Goal: Task Accomplishment & Management: Use online tool/utility

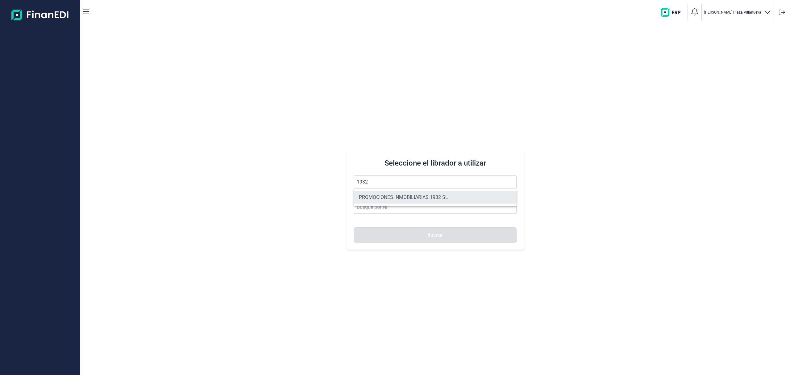
click at [383, 201] on li "PROMOCIONES INMOBILIARIAS 1932 SL" at bounding box center [435, 197] width 163 height 12
type input "PROMOCIONES INMOBILIARIAS 1932 SL"
type input "B06857874"
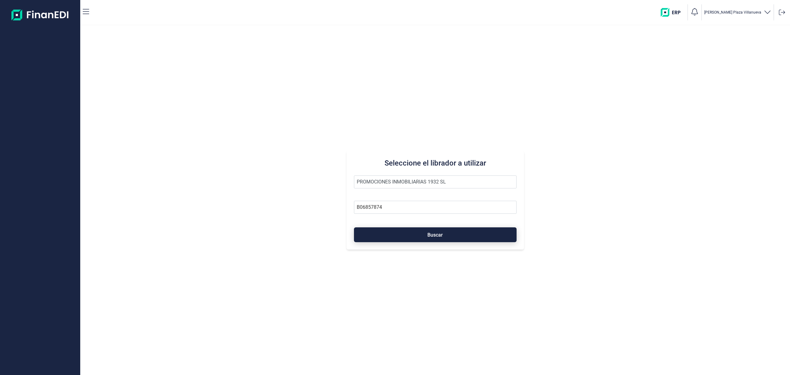
click at [403, 238] on button "Buscar" at bounding box center [435, 234] width 163 height 15
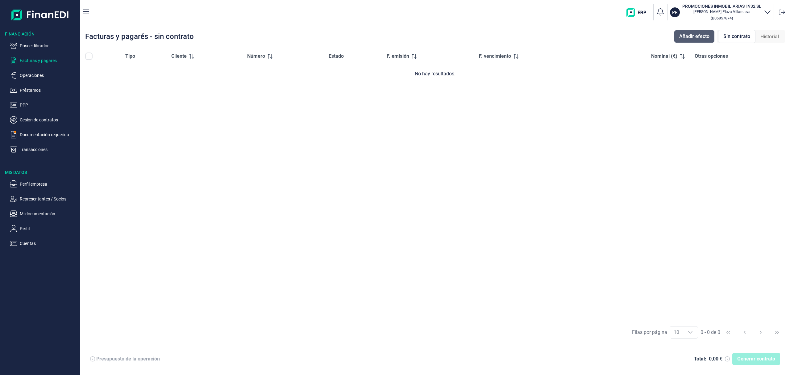
click at [694, 33] on span "Añadir efecto" at bounding box center [695, 36] width 30 height 7
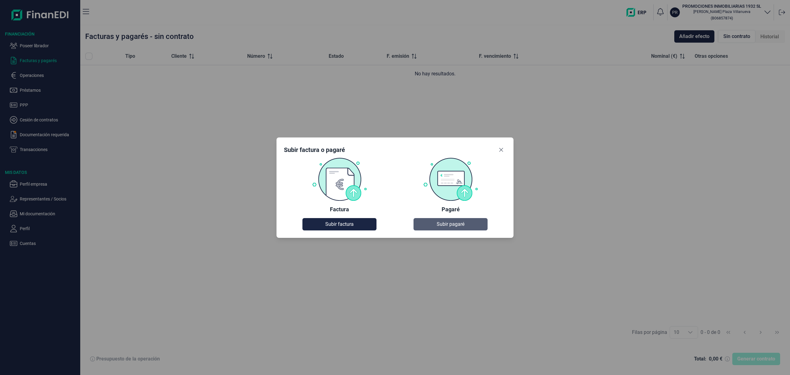
click at [447, 222] on span "Subir pagaré" at bounding box center [451, 223] width 28 height 7
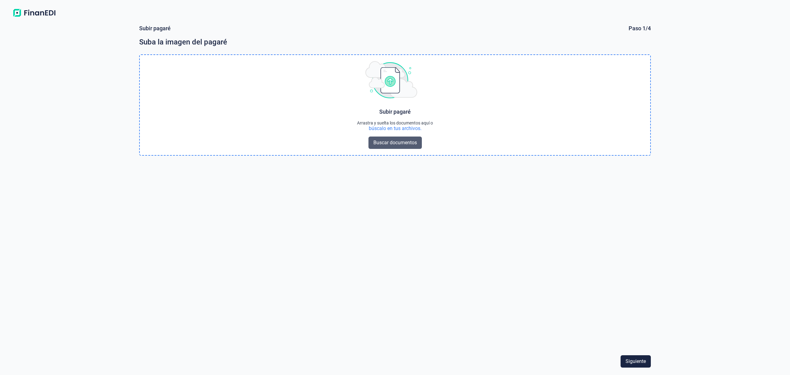
click at [396, 141] on span "Buscar documentos" at bounding box center [396, 142] width 44 height 7
click at [380, 142] on span "Buscar documentos" at bounding box center [396, 142] width 44 height 7
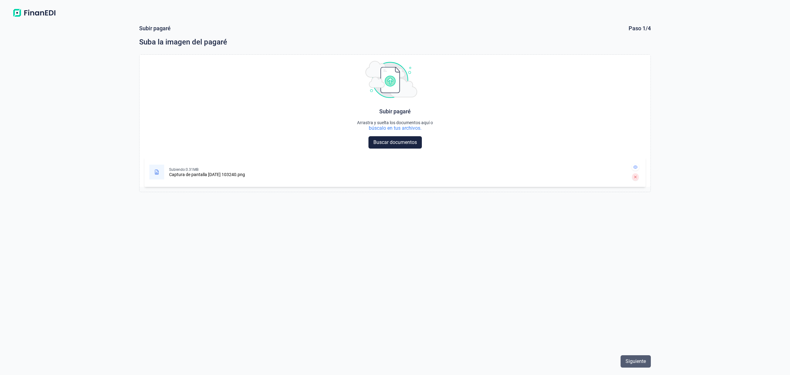
click at [640, 358] on span "Siguiente" at bounding box center [636, 361] width 20 height 7
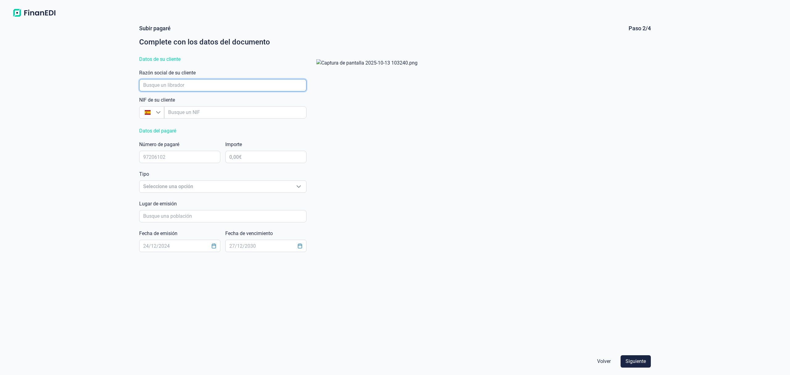
click at [167, 85] on input "empresaAutocomplete" at bounding box center [222, 85] width 167 height 12
type input "medipresa constru"
click at [177, 104] on li "MEDIPRESA CONSTRUCCIONES Y SERVICIOS SL" at bounding box center [222, 102] width 167 height 15
type input "B86789955"
type input "MEDIPRESA CONSTRUCCIONES Y SERVICIOS SL"
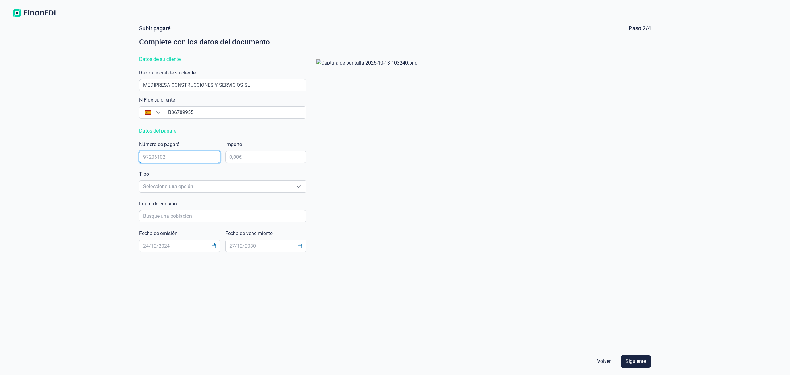
click at [182, 156] on input "text" at bounding box center [179, 157] width 81 height 12
type input "60514736"
type input "5.430,20 €"
click at [187, 185] on span "Seleccione una opción" at bounding box center [216, 187] width 152 height 12
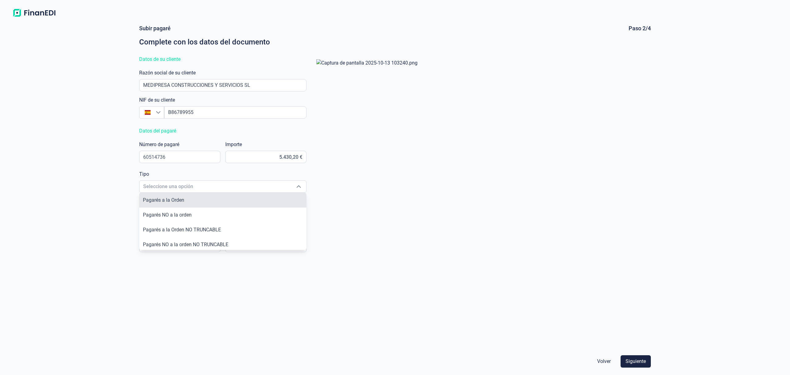
click at [201, 199] on li "Pagarés a la Orden" at bounding box center [222, 200] width 167 height 15
type input "Pagarés a la Orden"
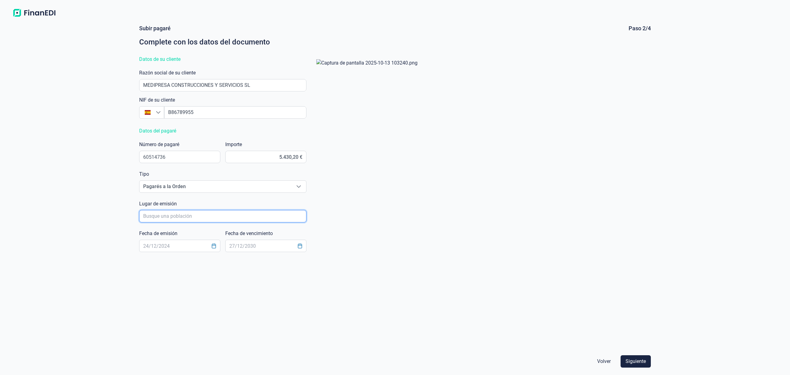
click at [171, 216] on input "poblacionAutocomplete" at bounding box center [222, 216] width 167 height 12
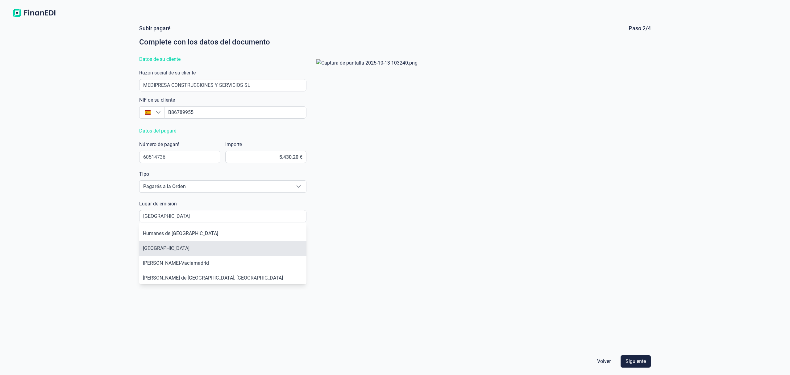
click at [157, 246] on li "[GEOGRAPHIC_DATA]" at bounding box center [222, 248] width 167 height 15
type input "[GEOGRAPHIC_DATA]"
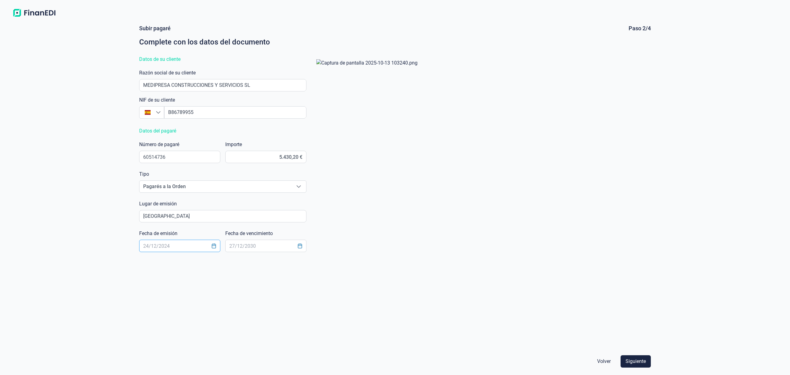
click at [159, 246] on input "text" at bounding box center [179, 246] width 81 height 12
click at [213, 245] on icon "Choose Date" at bounding box center [214, 245] width 4 height 5
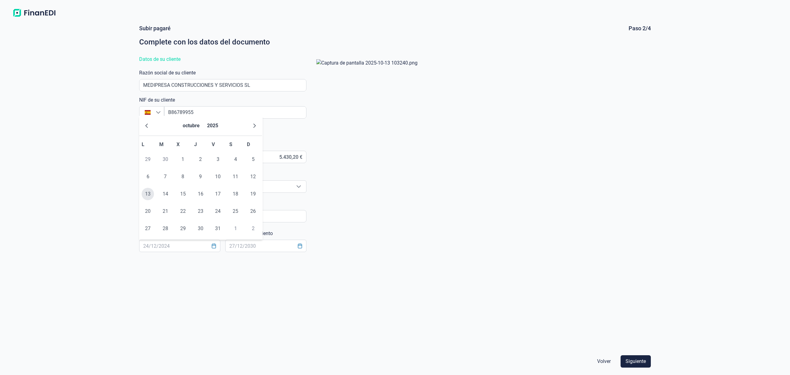
click at [146, 194] on span "13" at bounding box center [148, 194] width 12 height 12
type input "[DATE]"
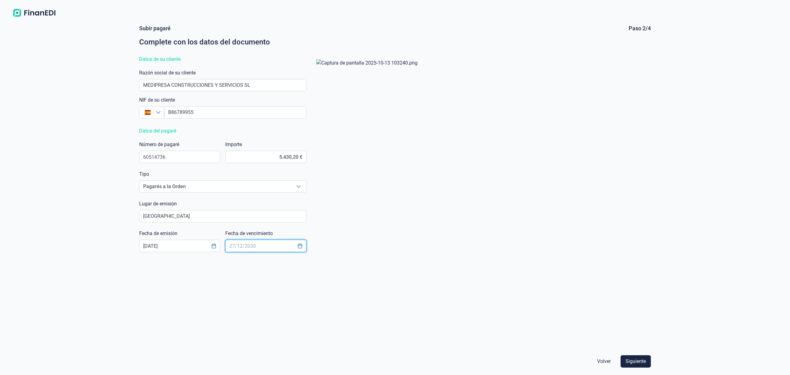
click at [245, 248] on input "text" at bounding box center [265, 246] width 81 height 12
type input "[DATE]"
click at [646, 361] on span "Siguiente" at bounding box center [636, 361] width 20 height 7
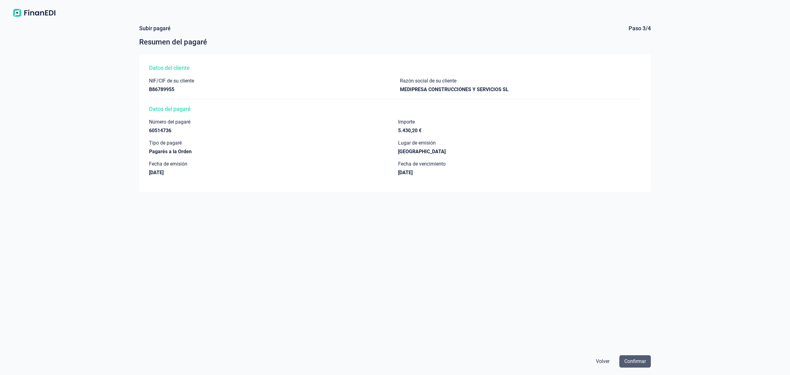
click at [640, 360] on span "Confirmar" at bounding box center [636, 361] width 22 height 7
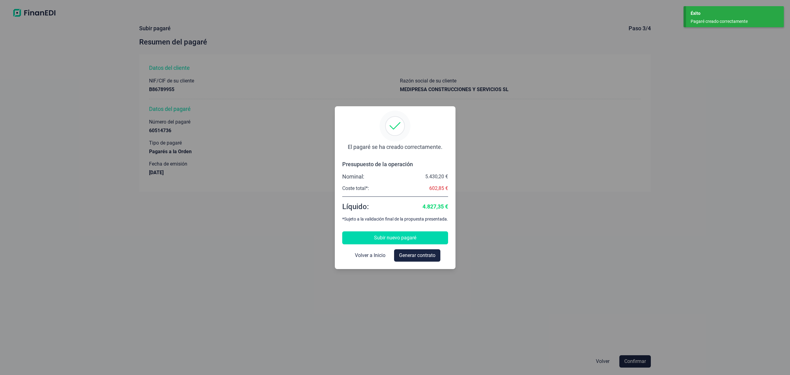
click at [376, 237] on span "Subir nuevo pagaré" at bounding box center [395, 237] width 42 height 7
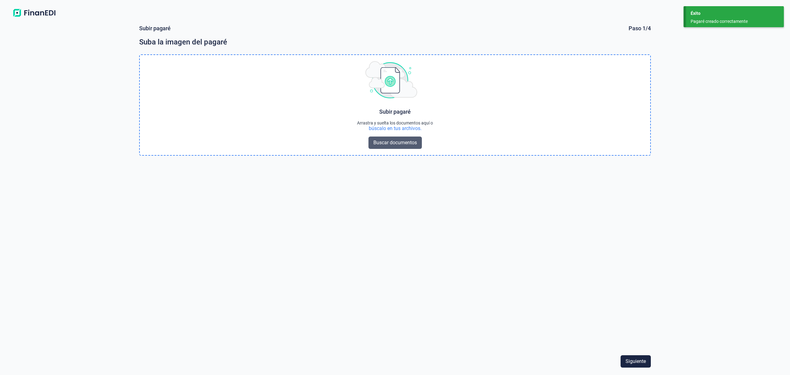
click at [403, 142] on span "Buscar documentos" at bounding box center [396, 142] width 44 height 7
click at [385, 143] on span "Buscar documentos" at bounding box center [396, 142] width 44 height 7
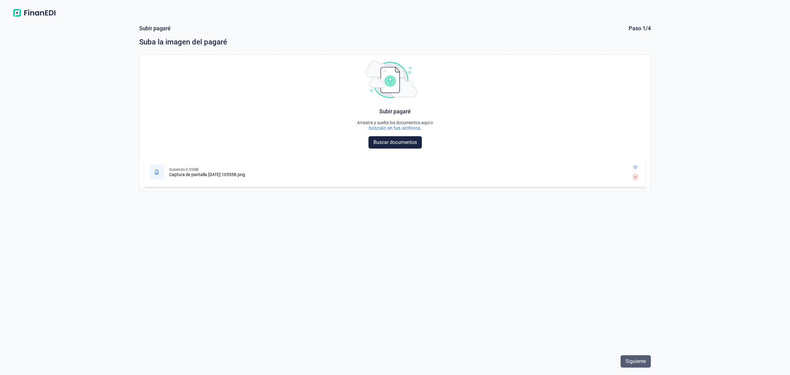
click at [641, 361] on span "Siguiente" at bounding box center [636, 361] width 20 height 7
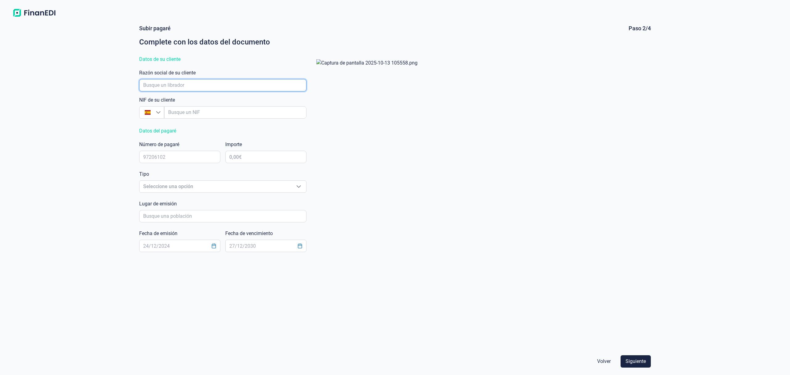
click at [166, 86] on input "empresaAutocomplete" at bounding box center [222, 85] width 167 height 12
type input "medipresa"
click at [177, 99] on li "MEDIPRESA CONSTRUCCIONES Y SERVICIOS SL" at bounding box center [222, 102] width 167 height 15
type input "B86789955"
type input "MEDIPRESA CONSTRUCCIONES Y SERVICIOS SL"
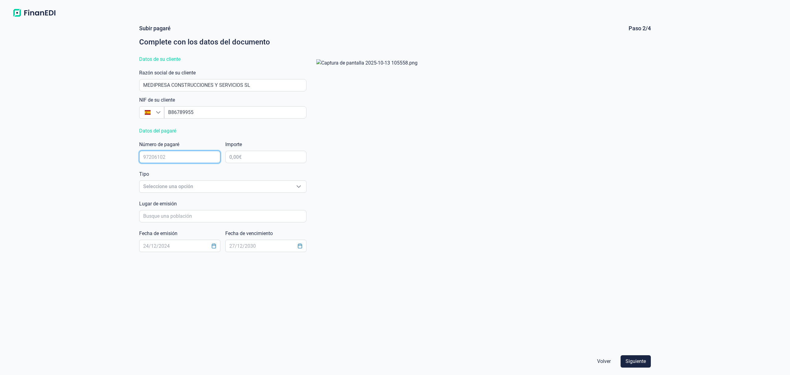
click at [173, 156] on input "text" at bounding box center [179, 157] width 81 height 12
type input "60514740"
type input "9.682,27 €"
click at [177, 186] on span "Seleccione una opción" at bounding box center [216, 187] width 152 height 12
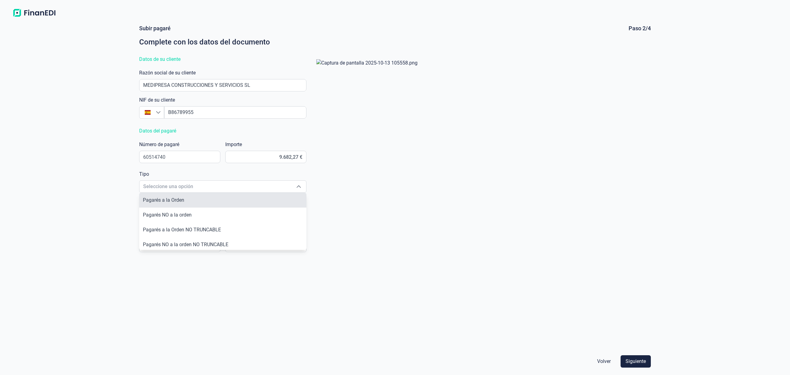
click at [196, 200] on li "Pagarés a la Orden" at bounding box center [222, 200] width 167 height 15
type input "Pagarés a la Orden"
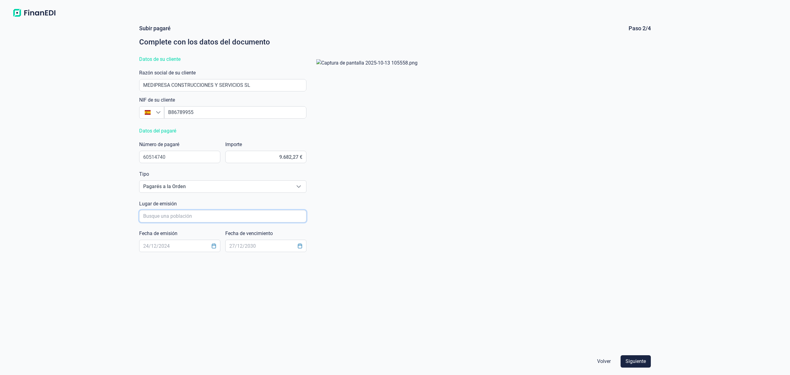
drag, startPoint x: 169, startPoint y: 214, endPoint x: 178, endPoint y: 195, distance: 21.0
click at [169, 212] on input "poblacionAutocomplete" at bounding box center [222, 216] width 167 height 12
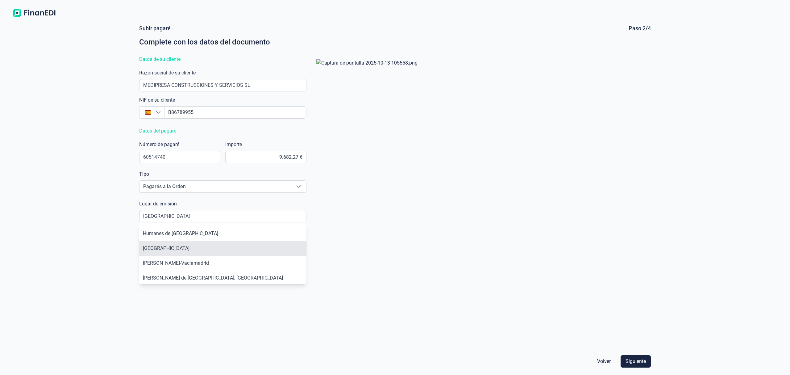
click at [173, 244] on li "[GEOGRAPHIC_DATA]" at bounding box center [222, 248] width 167 height 15
type input "[GEOGRAPHIC_DATA]"
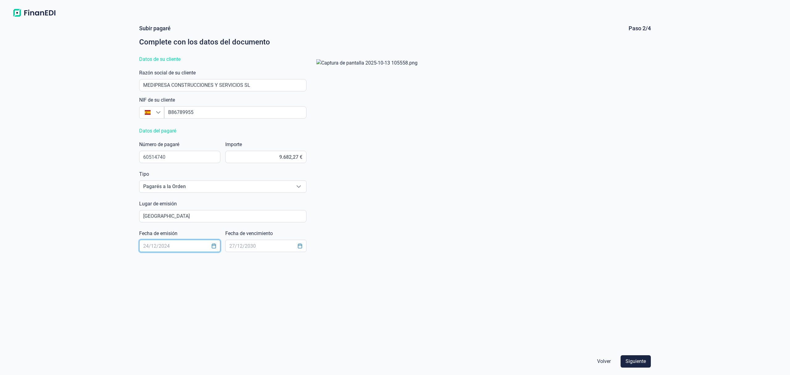
click at [164, 246] on input "text" at bounding box center [179, 246] width 81 height 12
click at [216, 245] on icon "Choose Date" at bounding box center [214, 245] width 4 height 5
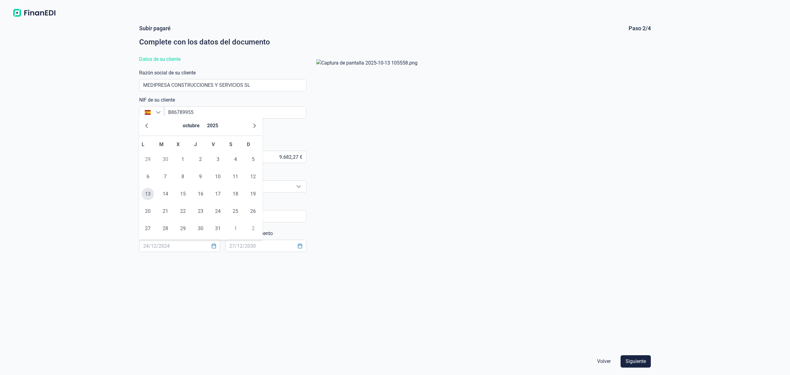
click at [147, 193] on span "13" at bounding box center [148, 194] width 12 height 12
type input "[DATE]"
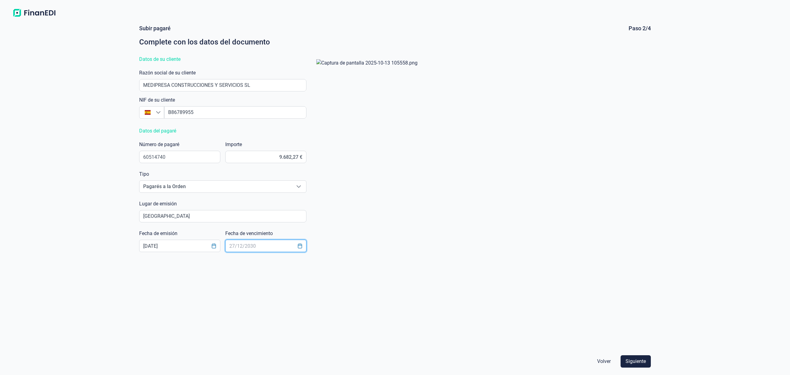
click at [262, 244] on input "text" at bounding box center [265, 246] width 81 height 12
type input "[DATE]"
click at [645, 359] on span "Siguiente" at bounding box center [636, 361] width 20 height 7
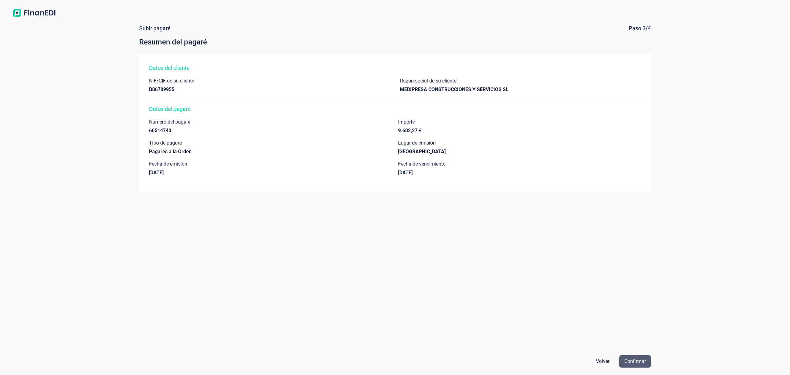
click at [639, 361] on span "Confirmar" at bounding box center [636, 361] width 22 height 7
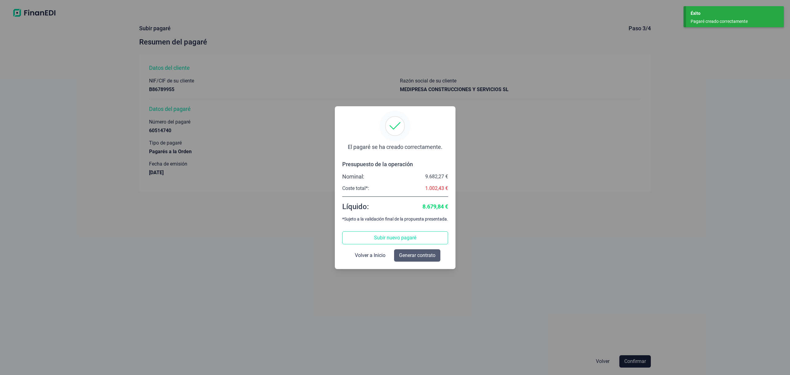
click at [419, 252] on span "Generar contrato" at bounding box center [417, 255] width 36 height 7
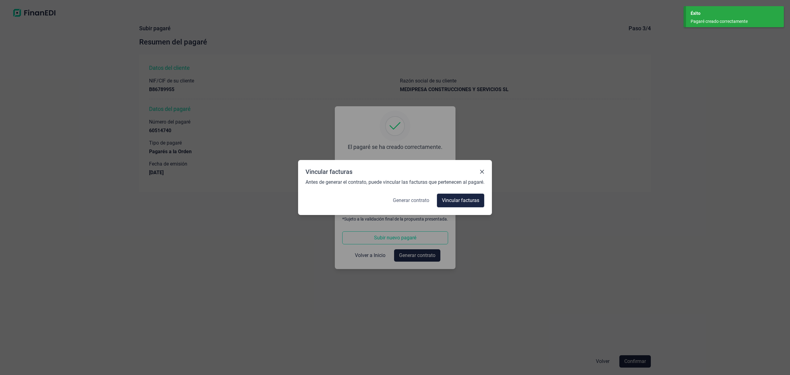
click at [415, 200] on span "Generar contrato" at bounding box center [411, 200] width 36 height 7
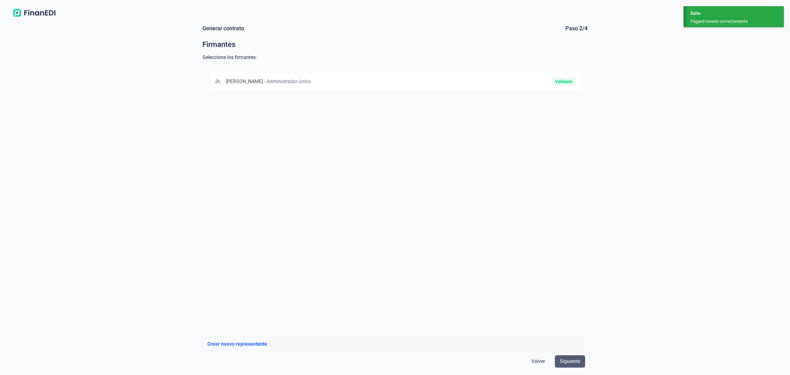
click at [569, 361] on span "Siguiente" at bounding box center [570, 361] width 20 height 7
click at [363, 81] on div "GHINA MIHAITA VALENTIN - Administrador único" at bounding box center [335, 81] width 241 height 7
click at [574, 357] on button "Siguiente" at bounding box center [570, 361] width 30 height 12
click at [359, 78] on div "UNICAJA BANCO, S.A." at bounding box center [323, 81] width 216 height 7
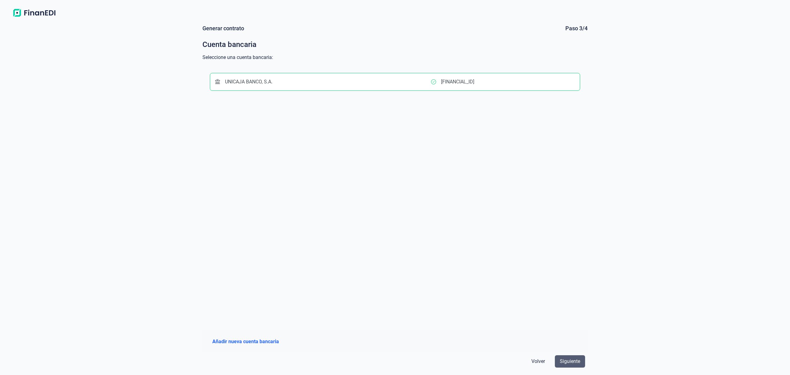
click at [568, 364] on span "Siguiente" at bounding box center [570, 361] width 20 height 7
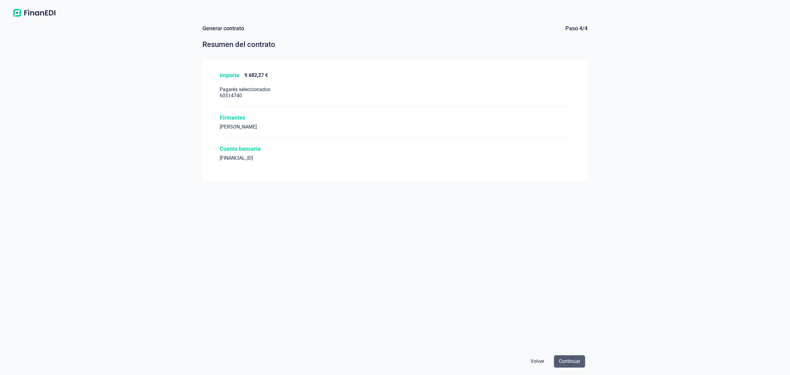
click at [573, 358] on span "Continuar" at bounding box center [569, 361] width 21 height 7
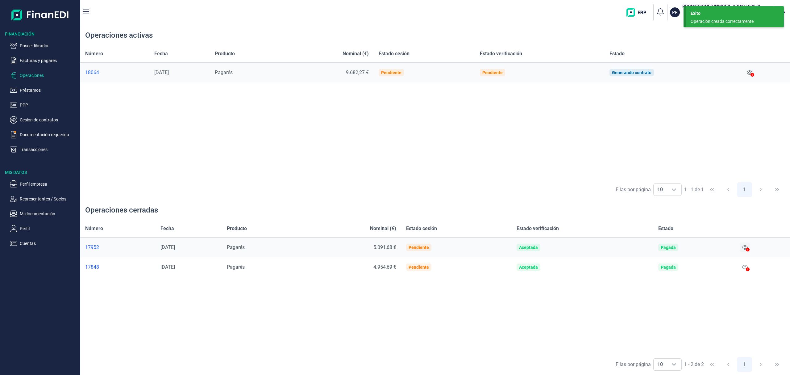
click at [747, 248] on icon at bounding box center [746, 247] width 6 height 5
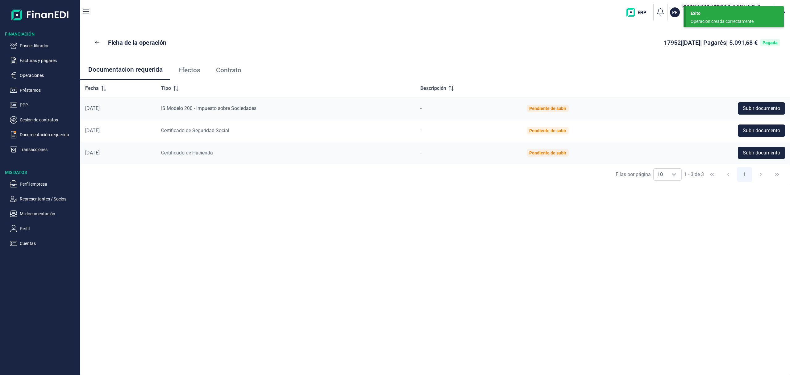
click at [188, 65] on link "Efectos" at bounding box center [189, 70] width 38 height 20
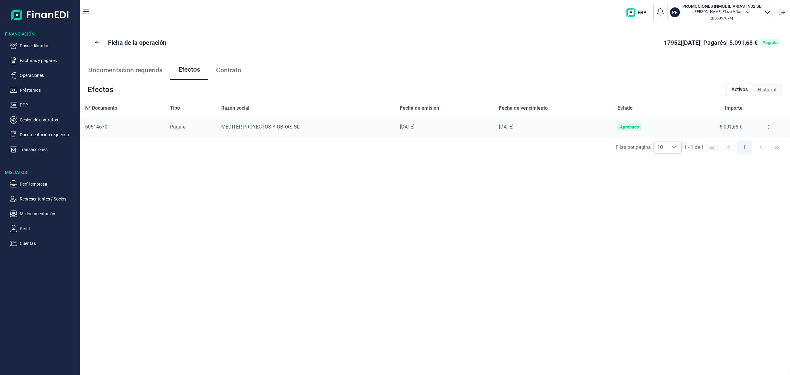
click at [769, 126] on icon at bounding box center [769, 126] width 1 height 5
click at [761, 143] on span "Detalles efecto" at bounding box center [749, 142] width 28 height 6
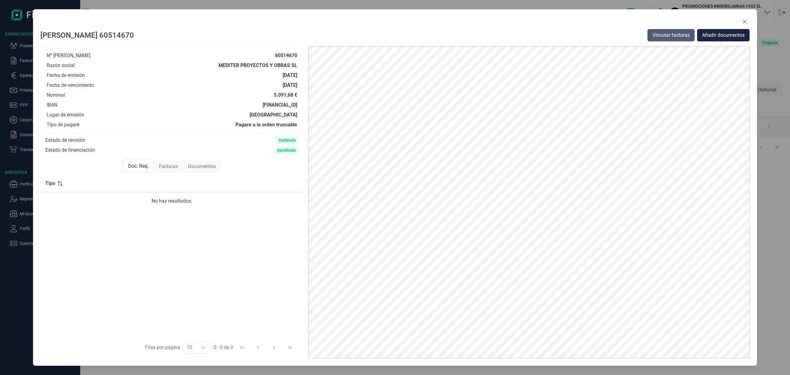
click at [671, 31] on span "Vincular facturas" at bounding box center [671, 34] width 37 height 7
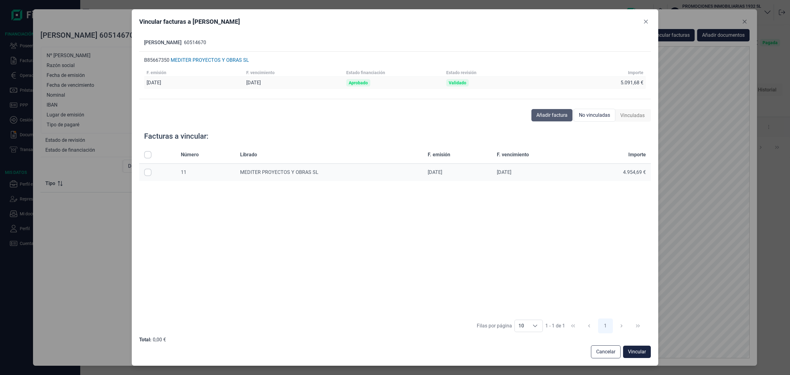
click at [557, 116] on span "Añadir factura" at bounding box center [552, 114] width 31 height 7
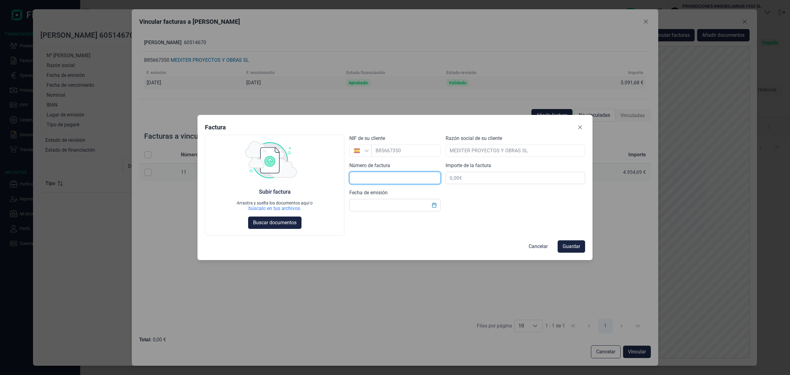
click at [383, 179] on input "text" at bounding box center [395, 178] width 91 height 12
type input "26"
click at [390, 208] on input "text" at bounding box center [395, 205] width 91 height 12
click at [434, 208] on button "Choose Date" at bounding box center [435, 204] width 12 height 11
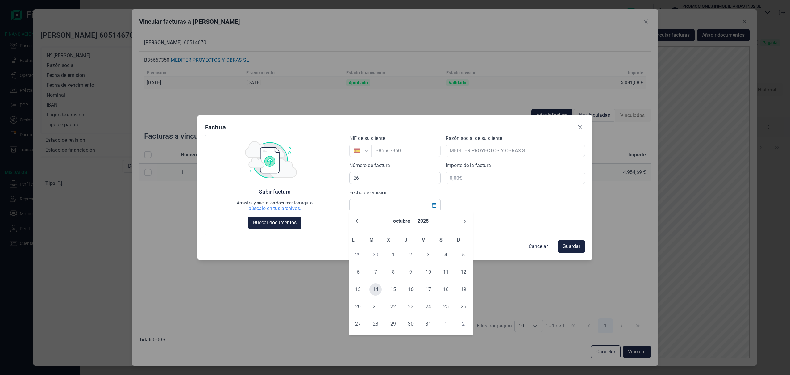
click at [375, 289] on span "14" at bounding box center [376, 289] width 12 height 12
type input "[DATE]"
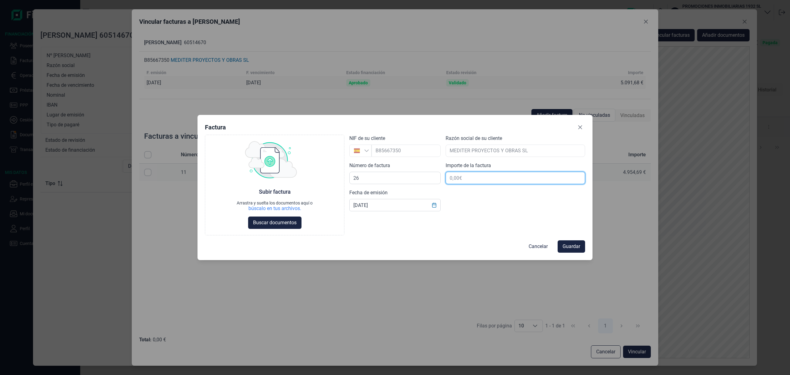
click at [481, 180] on input "text" at bounding box center [516, 178] width 140 height 12
type input "5.430,20 €"
click at [261, 221] on span "Buscar documentos" at bounding box center [275, 222] width 44 height 7
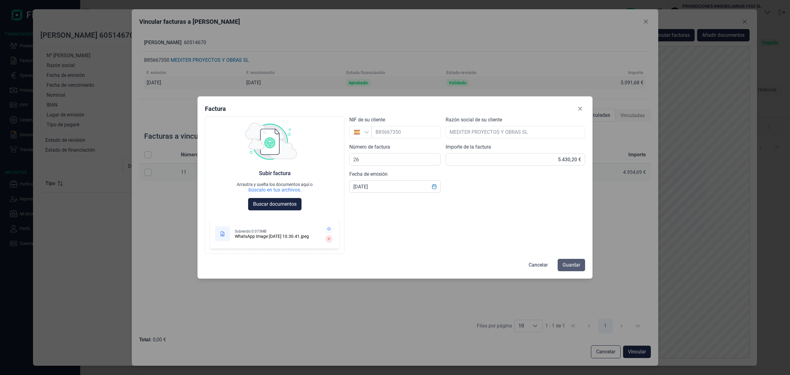
click at [575, 265] on span "Guardar" at bounding box center [572, 264] width 18 height 7
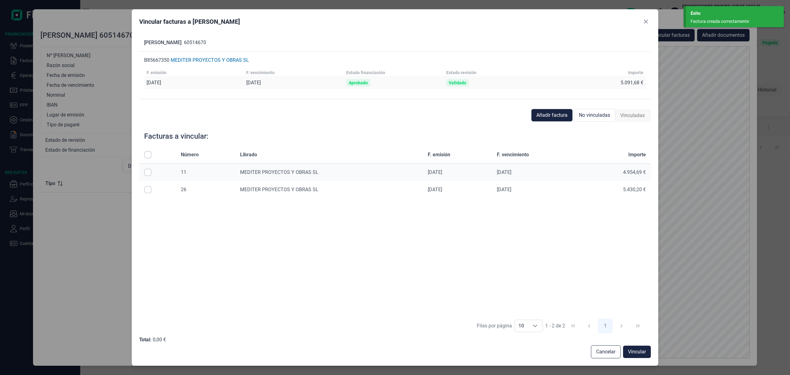
click at [147, 190] on input "Row Selected null" at bounding box center [147, 189] width 7 height 7
checkbox input "true"
click at [639, 350] on span "Vincular" at bounding box center [637, 351] width 18 height 7
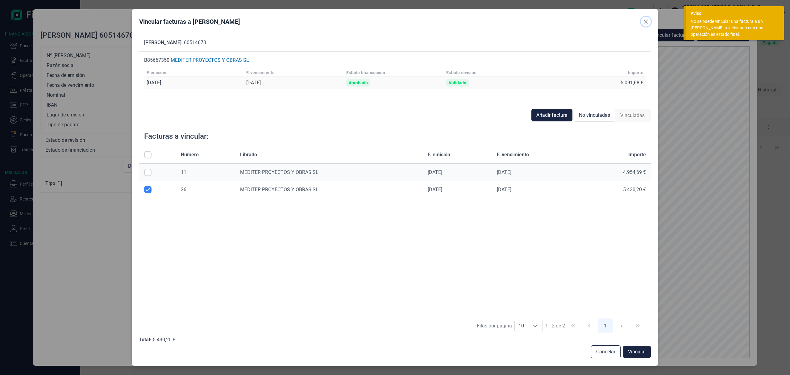
click at [648, 21] on icon "Close" at bounding box center [646, 21] width 5 height 5
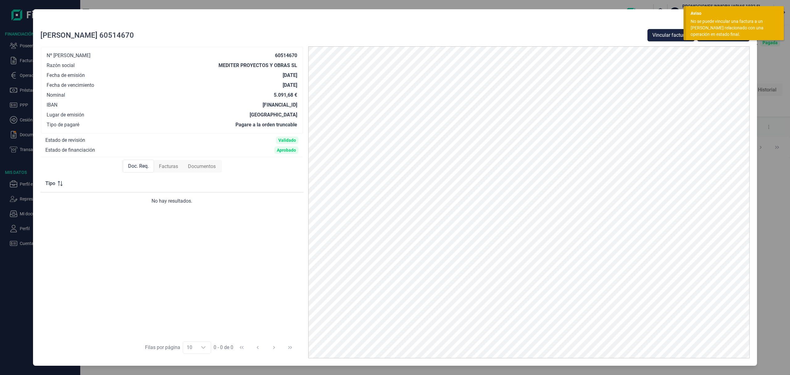
click at [716, 13] on div "Aviso" at bounding box center [735, 13] width 89 height 6
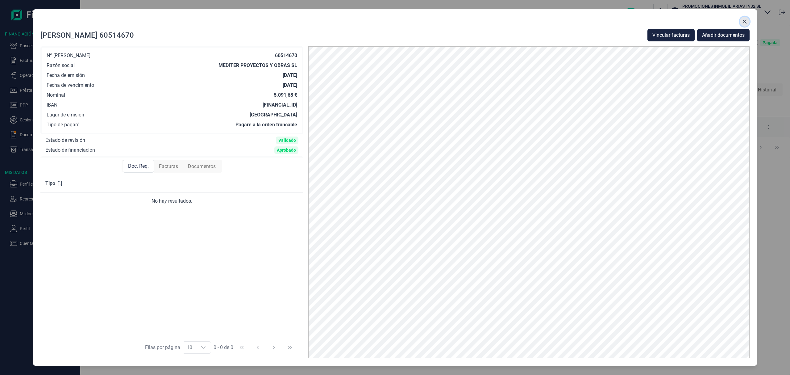
click at [745, 22] on icon "Close" at bounding box center [745, 22] width 4 height 4
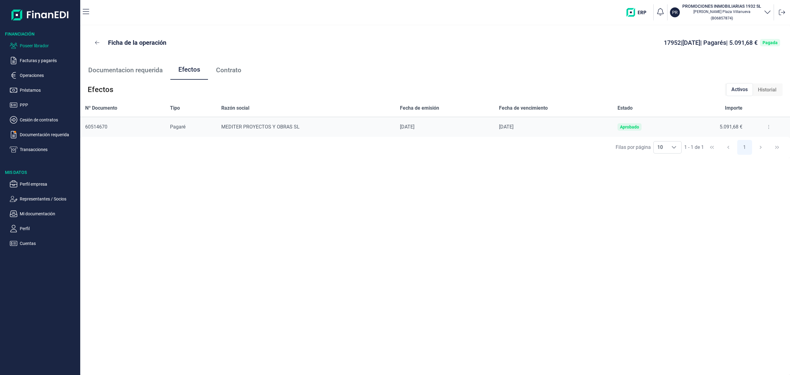
click at [40, 44] on p "Poseer librador" at bounding box center [49, 45] width 58 height 7
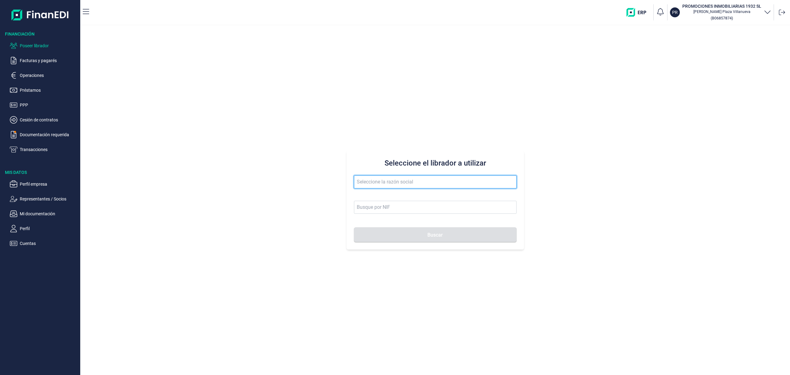
drag, startPoint x: 373, startPoint y: 185, endPoint x: 374, endPoint y: 175, distance: 9.3
click at [373, 184] on input "text" at bounding box center [435, 181] width 163 height 13
drag, startPoint x: 395, startPoint y: 195, endPoint x: 419, endPoint y: 233, distance: 44.1
click at [396, 196] on li "TECHCITY SYSTEMS SL" at bounding box center [435, 197] width 163 height 12
type input "TECHCITY SYSTEMS SL"
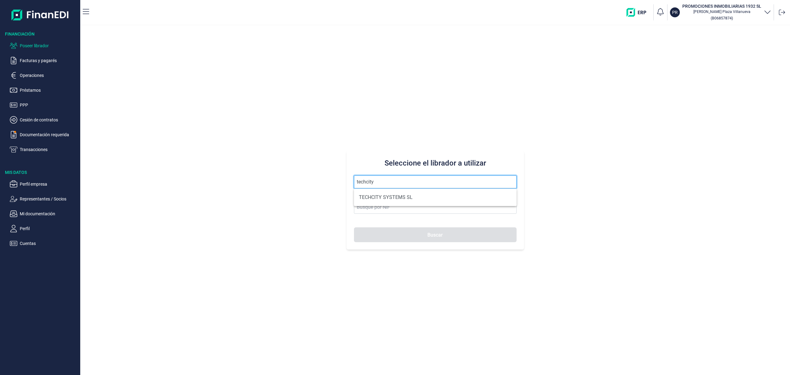
type input "B67878116"
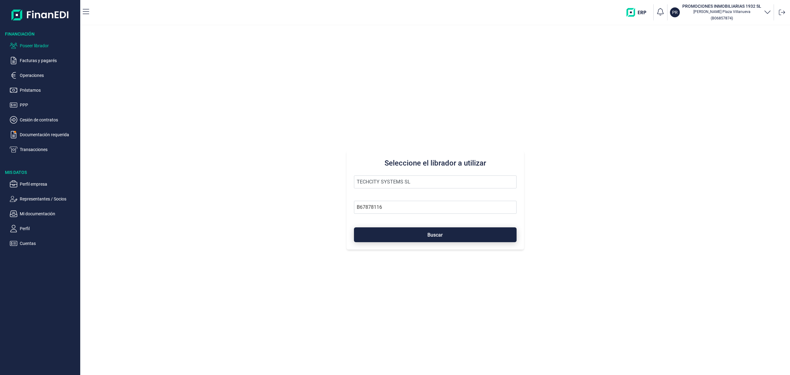
click at [419, 235] on button "Buscar" at bounding box center [435, 234] width 163 height 15
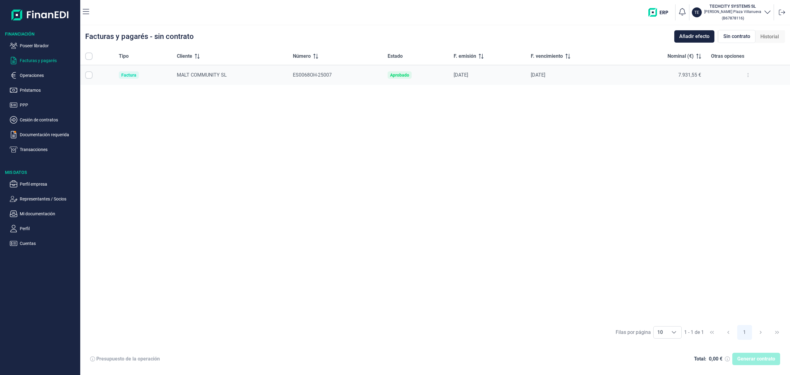
checkbox input "true"
click at [23, 230] on p "Perfil" at bounding box center [49, 228] width 58 height 7
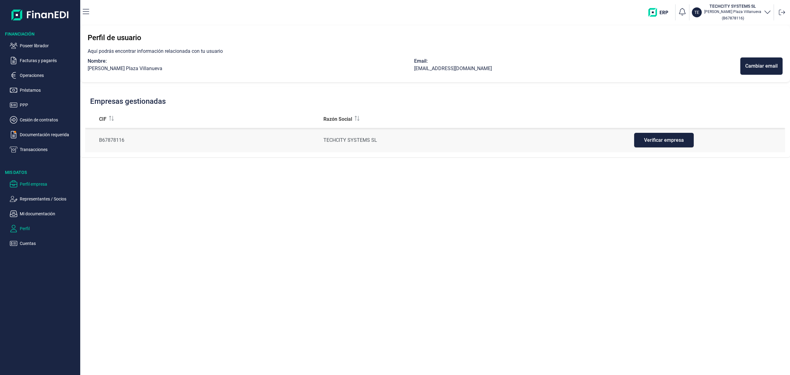
click at [31, 186] on p "Perfil empresa" at bounding box center [49, 183] width 58 height 7
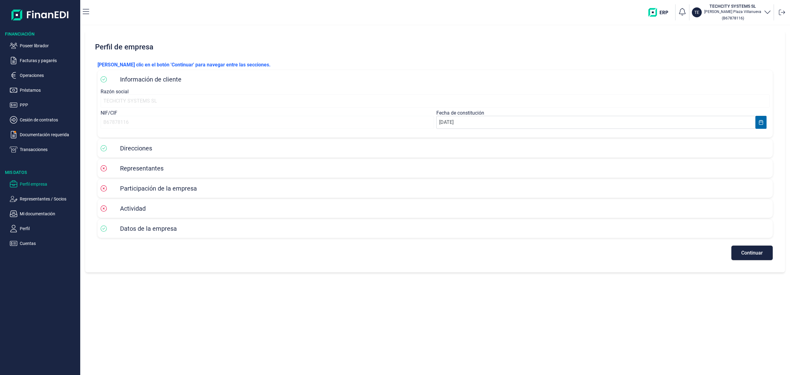
click at [139, 148] on span "Direcciones" at bounding box center [136, 148] width 32 height 7
click at [755, 256] on button "Continuar" at bounding box center [752, 252] width 41 height 15
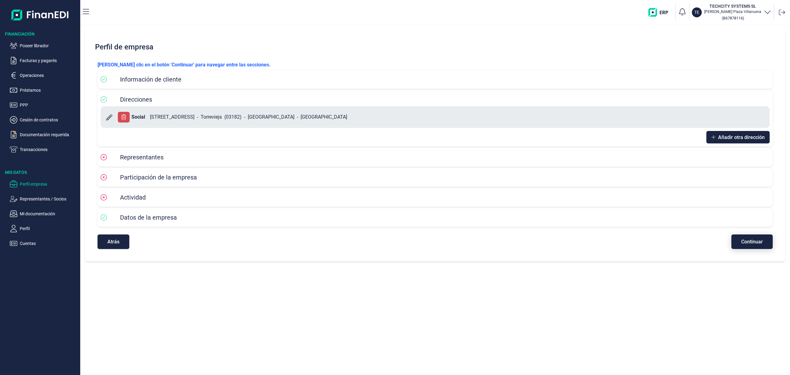
click at [740, 241] on button "Continuar" at bounding box center [752, 241] width 41 height 15
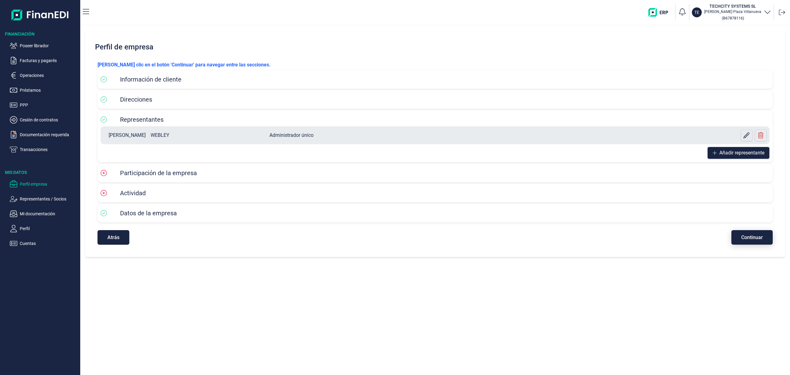
click at [745, 237] on span "Continuar" at bounding box center [753, 237] width 22 height 5
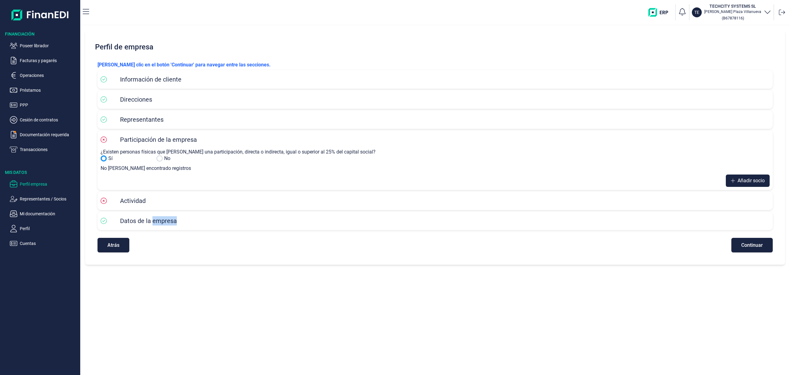
click at [745, 237] on div "Atrás Continuar" at bounding box center [436, 242] width 676 height 21
click at [747, 235] on div "Atrás Continuar" at bounding box center [436, 242] width 676 height 21
click at [746, 244] on span "Continuar" at bounding box center [753, 245] width 22 height 5
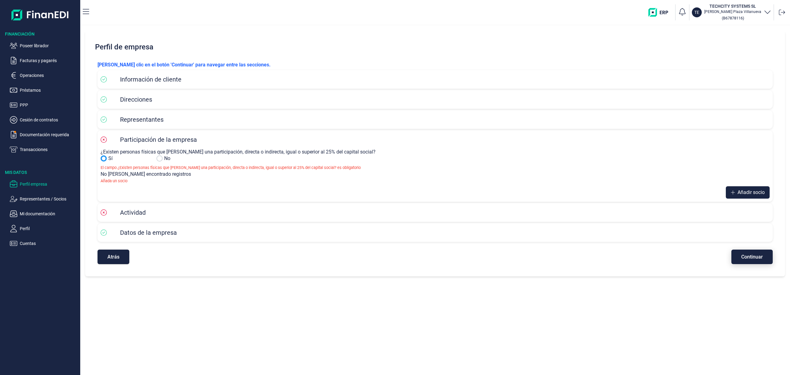
click at [746, 244] on div "Atrás Continuar" at bounding box center [436, 253] width 676 height 21
click at [736, 16] on small "( B67878116 )" at bounding box center [733, 18] width 22 height 5
click at [33, 72] on p "Operaciones" at bounding box center [49, 75] width 58 height 7
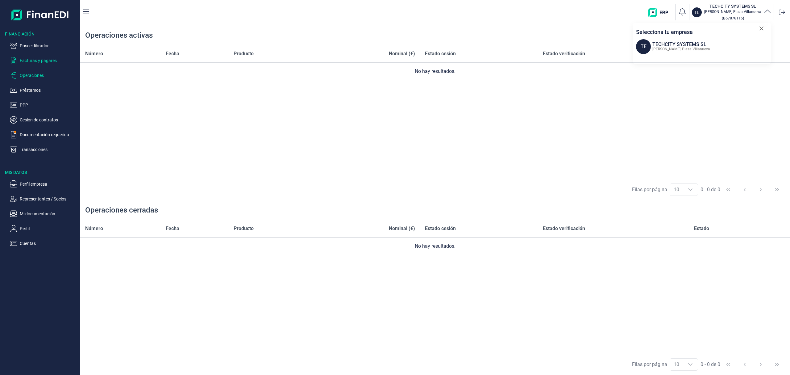
click at [48, 61] on p "Facturas y pagarés" at bounding box center [49, 60] width 58 height 7
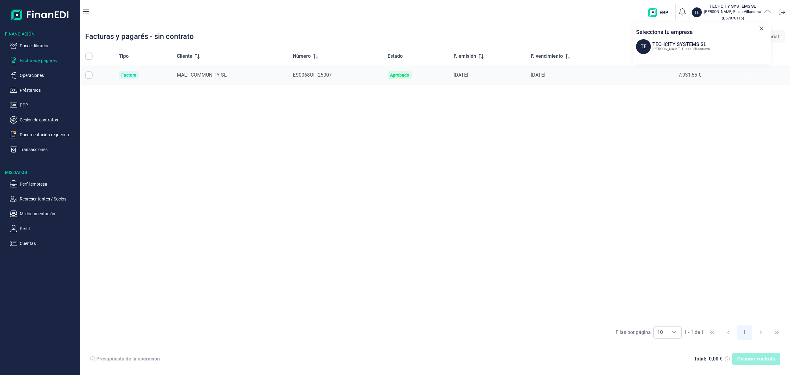
checkbox input "true"
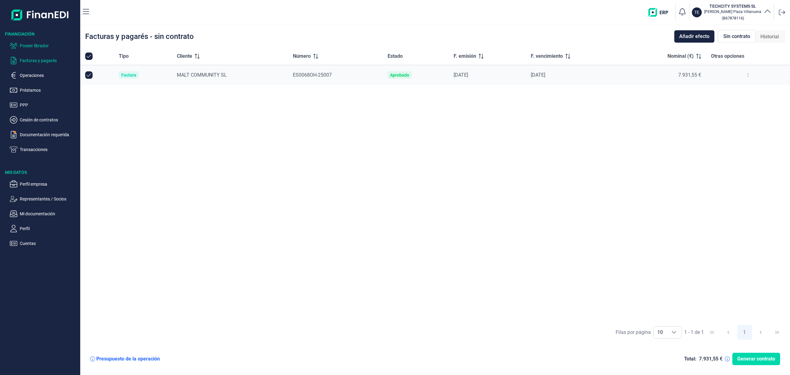
click at [40, 44] on p "Poseer librador" at bounding box center [49, 45] width 58 height 7
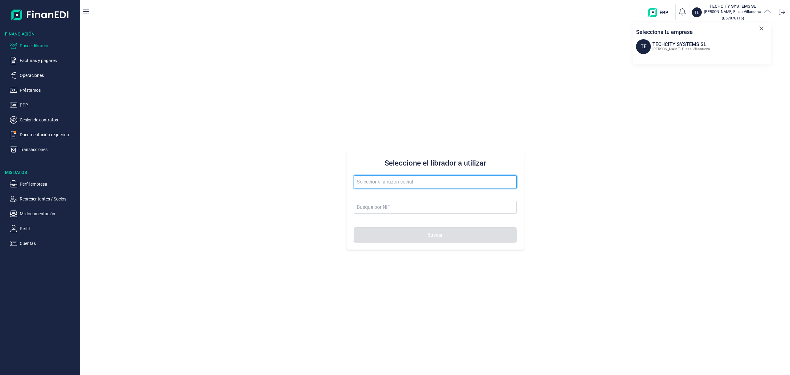
click at [433, 183] on input "text" at bounding box center [435, 181] width 163 height 13
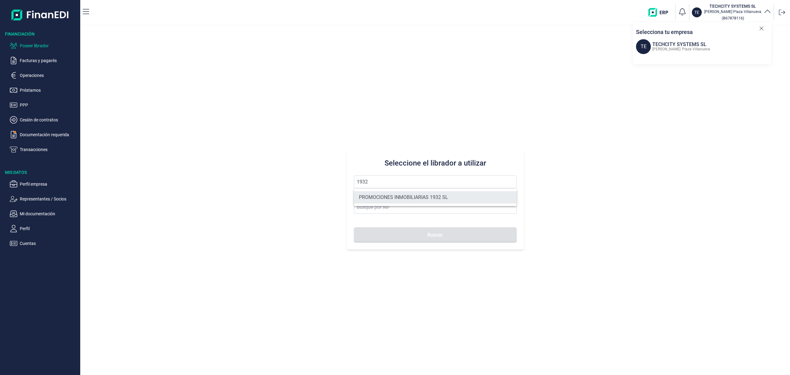
click at [394, 195] on li "PROMOCIONES INMOBILIARIAS 1932 SL" at bounding box center [435, 197] width 163 height 12
type input "PROMOCIONES INMOBILIARIAS 1932 SL"
type input "B06857874"
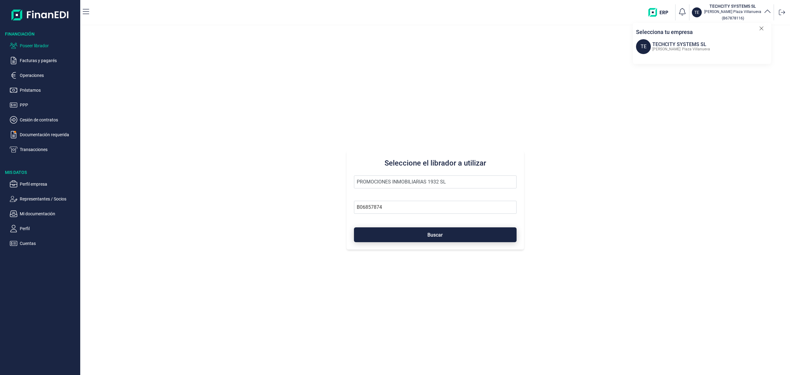
click at [420, 235] on button "Buscar" at bounding box center [435, 234] width 163 height 15
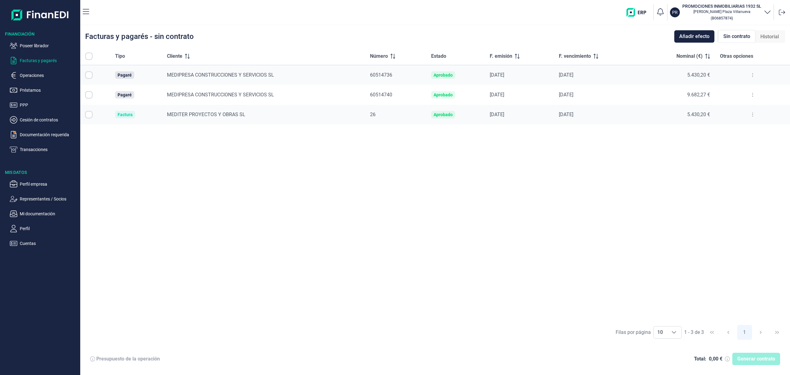
checkbox input "true"
click at [753, 74] on icon at bounding box center [753, 75] width 1 height 5
drag, startPoint x: 509, startPoint y: 261, endPoint x: 509, endPoint y: 256, distance: 4.6
click at [509, 260] on div "Tipo Cliente Número Estado F. emisión F. vencimiento Nominal (€) Otras opciones…" at bounding box center [435, 185] width 710 height 274
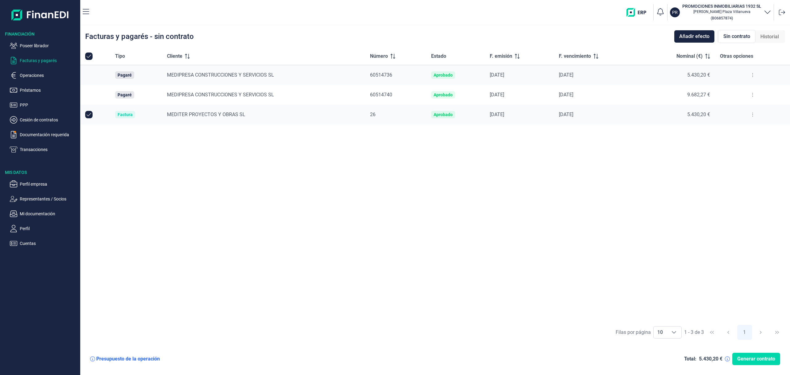
drag, startPoint x: 763, startPoint y: 4, endPoint x: 690, endPoint y: 6, distance: 73.8
click at [690, 6] on button "PR PROMOCIONES INMOBILIARIAS 1932 SL Silvia Plaza Villanueva ( B06857874 )" at bounding box center [720, 12] width 101 height 19
drag, startPoint x: 747, startPoint y: 43, endPoint x: 652, endPoint y: 42, distance: 94.2
click at [652, 42] on div "PR PROMOCIONES INMOBILIARIAS 1932 SL Silvia Plaza Villanueva" at bounding box center [703, 46] width 135 height 15
copy div "PROMOCIONES INMOBILIARIAS 1932 SL"
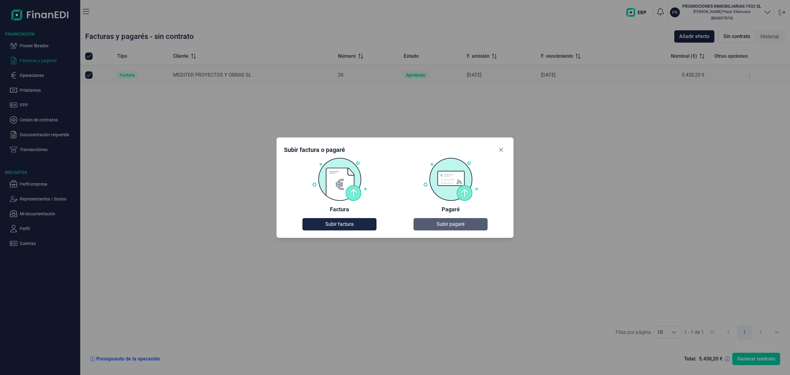
click at [449, 224] on span "Subir pagaré" at bounding box center [451, 223] width 28 height 7
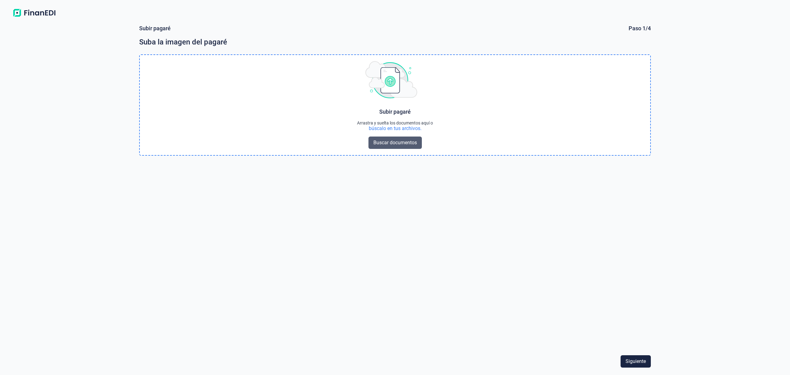
click at [402, 144] on span "Buscar documentos" at bounding box center [396, 142] width 44 height 7
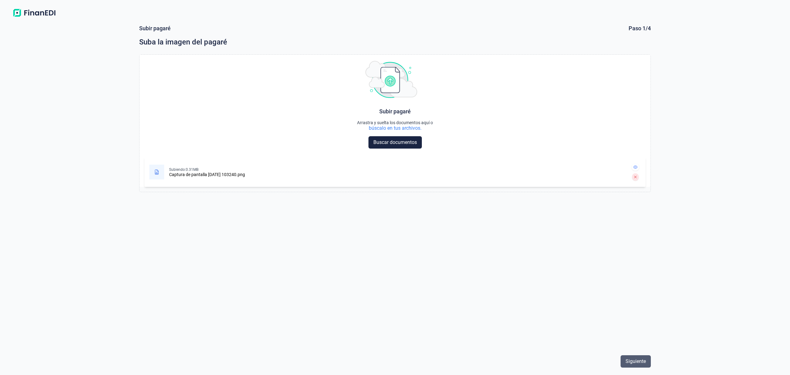
click at [638, 358] on span "Siguiente" at bounding box center [636, 361] width 20 height 7
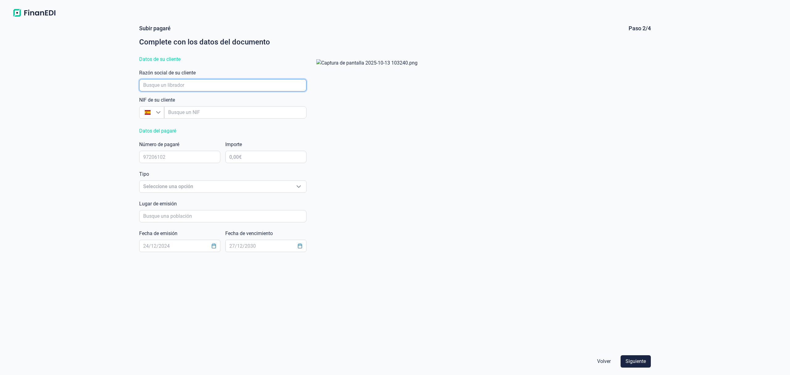
click at [177, 84] on input "empresaAutocomplete" at bounding box center [222, 85] width 167 height 12
type input "[PERSON_NAME]"
click at [193, 97] on li "MEDITER PROYECTOS Y OBRAS SL" at bounding box center [222, 102] width 167 height 15
type input "B85667350"
type input "MEDITER PROYECTOS Y OBRAS SL"
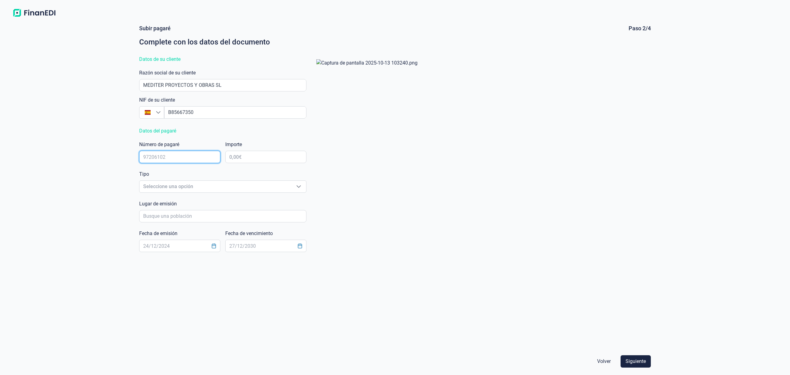
click at [174, 158] on input "text" at bounding box center [179, 157] width 81 height 12
type input "60514736"
type input "5.430,20 €"
click at [189, 188] on span "Seleccione una opción" at bounding box center [216, 187] width 152 height 12
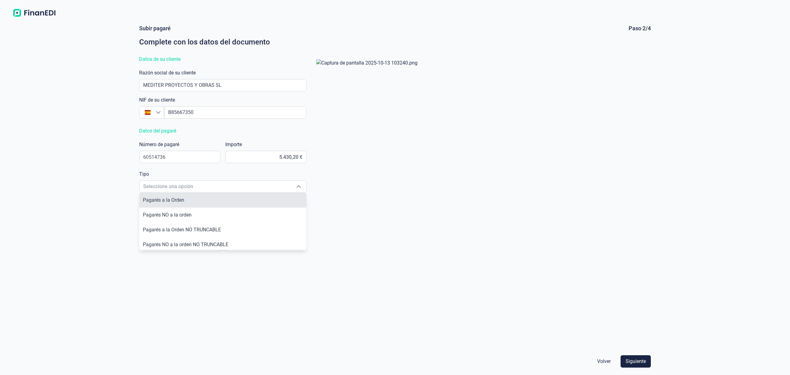
click at [196, 201] on li "Pagarés a la Orden" at bounding box center [222, 200] width 167 height 15
type input "Pagarés a la Orden"
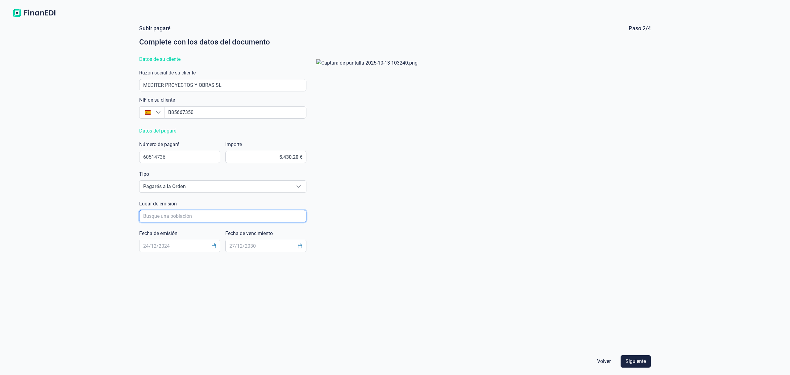
click at [179, 215] on input "poblacionAutocomplete" at bounding box center [222, 216] width 167 height 12
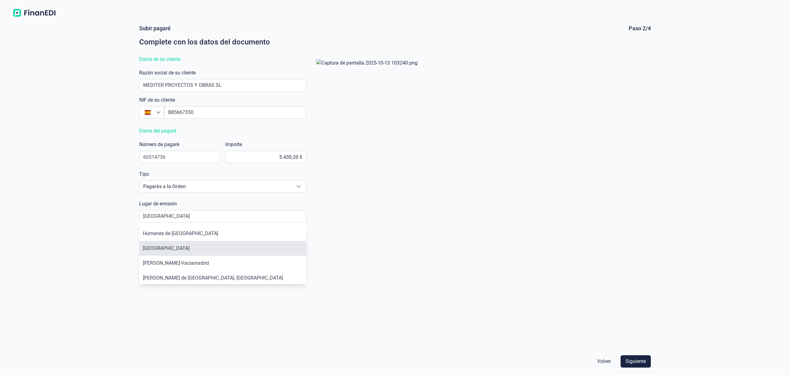
click at [157, 245] on li "[GEOGRAPHIC_DATA]" at bounding box center [222, 248] width 167 height 15
type input "[GEOGRAPHIC_DATA]"
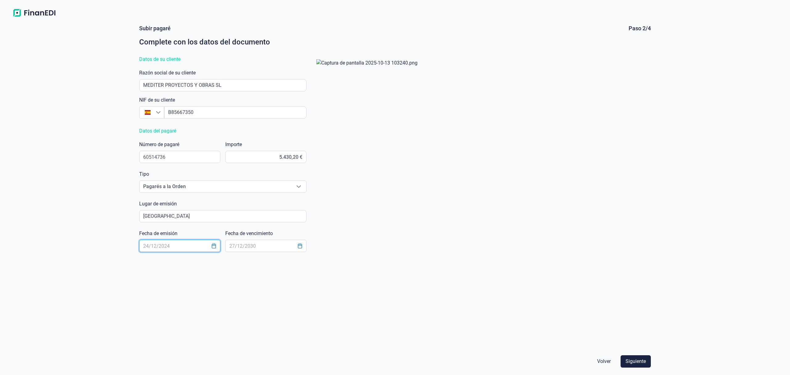
click at [161, 245] on input "text" at bounding box center [179, 246] width 81 height 12
click at [213, 246] on icon "Choose Date" at bounding box center [214, 245] width 5 height 5
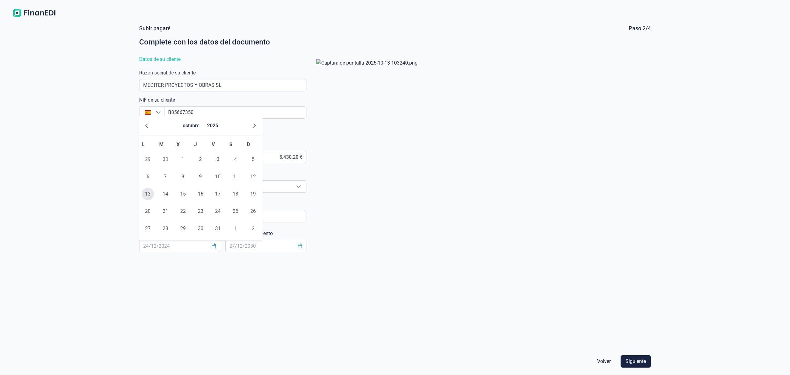
drag, startPoint x: 149, startPoint y: 191, endPoint x: 219, endPoint y: 237, distance: 83.6
click at [149, 192] on span "13" at bounding box center [148, 194] width 12 height 12
type input "[DATE]"
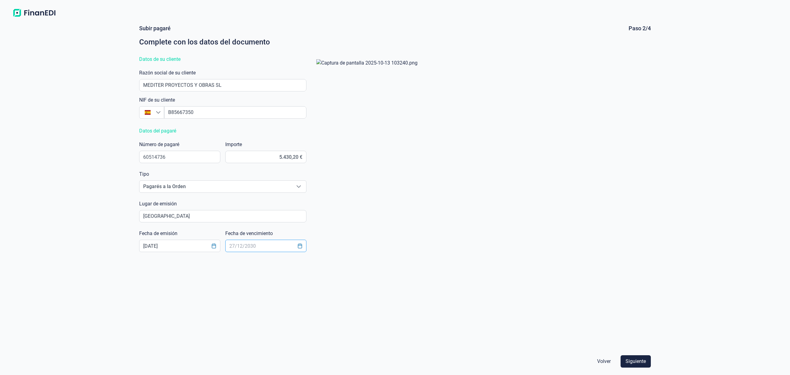
click at [243, 248] on input "text" at bounding box center [265, 246] width 81 height 12
type input "[DATE]"
click at [634, 361] on span "Siguiente" at bounding box center [636, 361] width 20 height 7
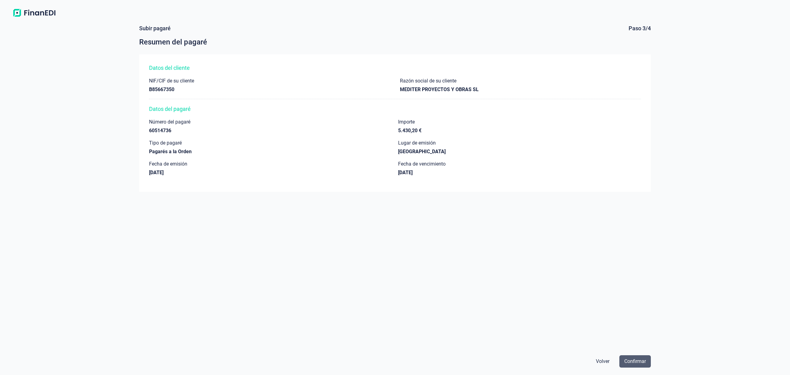
click at [634, 361] on span "Confirmar" at bounding box center [636, 361] width 22 height 7
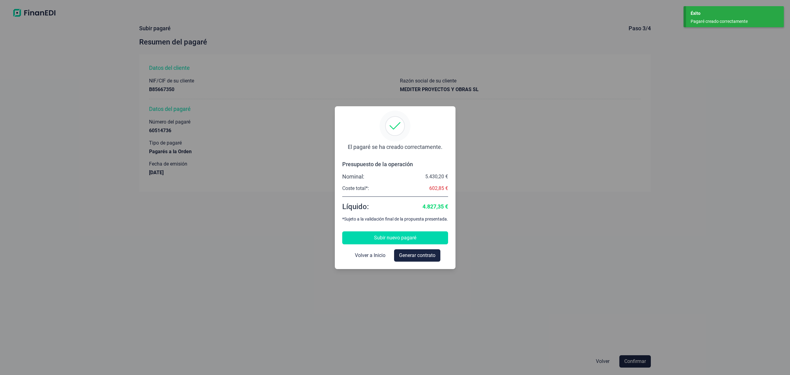
click at [389, 237] on span "Subir nuevo pagaré" at bounding box center [395, 237] width 42 height 7
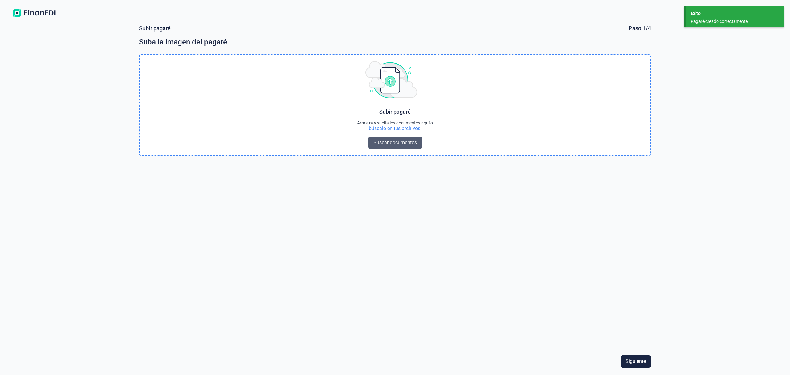
click at [398, 144] on span "Buscar documentos" at bounding box center [396, 142] width 44 height 7
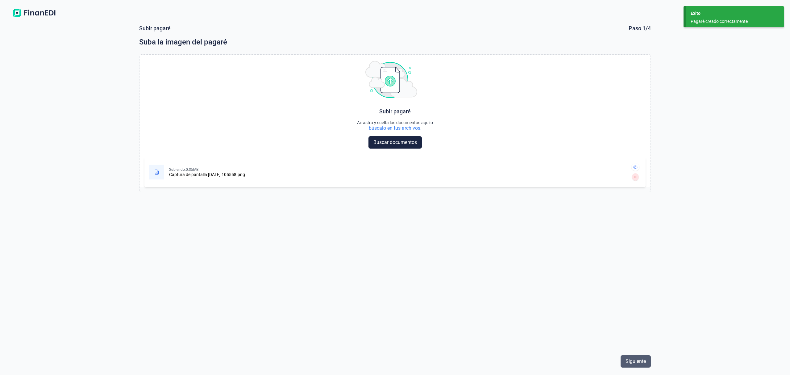
click at [634, 359] on span "Siguiente" at bounding box center [636, 361] width 20 height 7
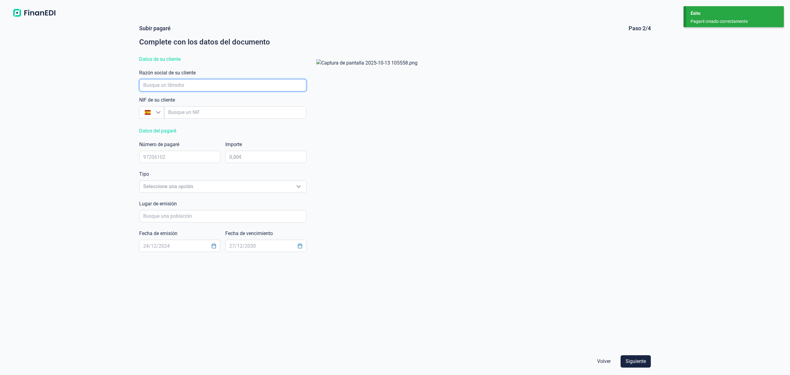
click at [167, 87] on input "empresaAutocomplete" at bounding box center [222, 85] width 167 height 12
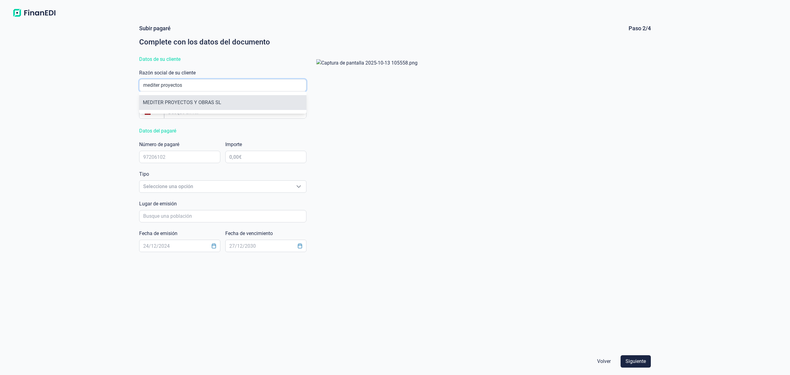
type input "mediter proyectos"
click at [210, 100] on li "MEDITER PROYECTOS Y OBRAS SL" at bounding box center [222, 102] width 167 height 15
type input "B85667350"
type input "MEDITER PROYECTOS Y OBRAS SL"
click at [160, 157] on input "text" at bounding box center [179, 157] width 81 height 12
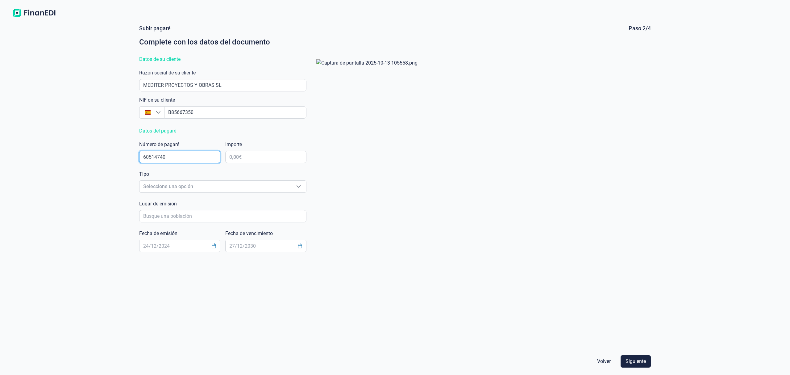
type input "60514740"
type input "9.682,27 €"
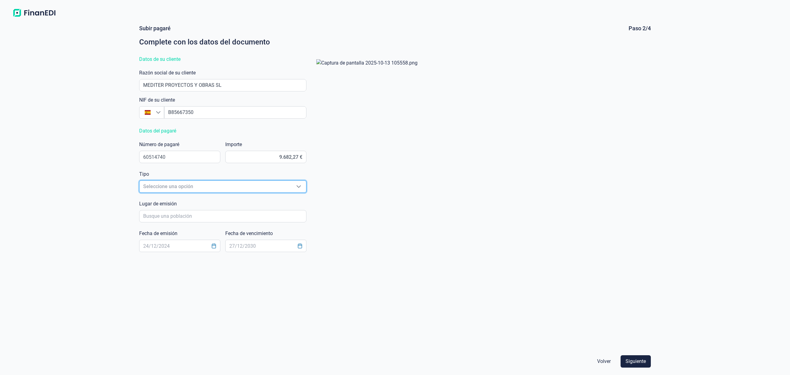
click at [158, 188] on span "Seleccione una opción" at bounding box center [216, 187] width 152 height 12
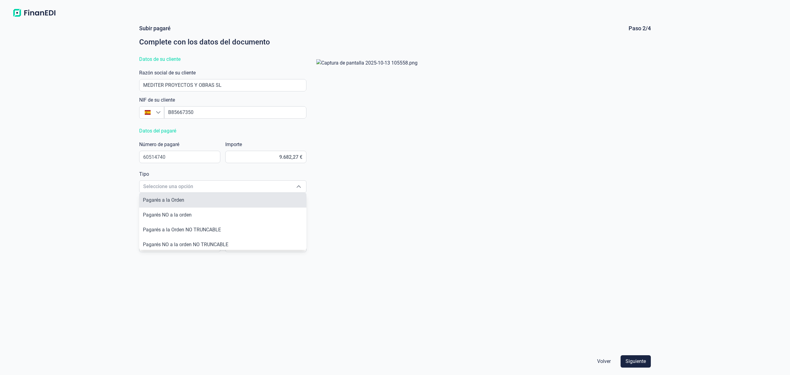
click at [166, 199] on span "Pagarés a la Orden" at bounding box center [163, 200] width 41 height 6
type input "Pagarés a la Orden"
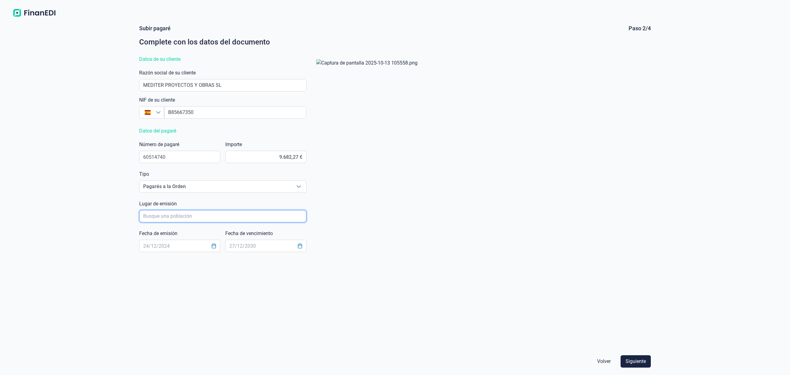
click at [159, 214] on input "poblacionAutocomplete" at bounding box center [222, 216] width 167 height 12
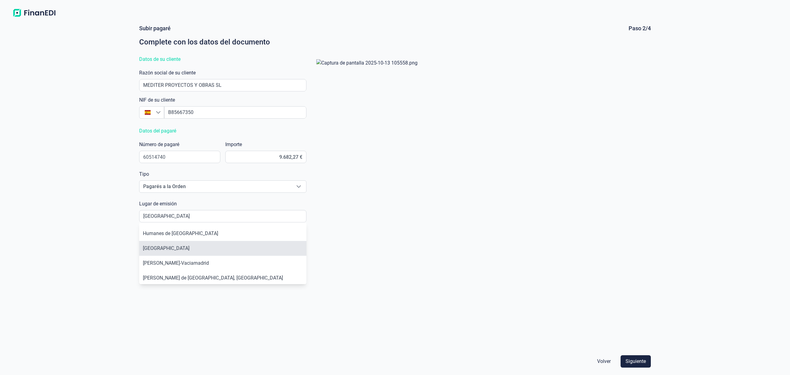
click at [162, 248] on li "[GEOGRAPHIC_DATA]" at bounding box center [222, 248] width 167 height 15
type input "[GEOGRAPHIC_DATA]"
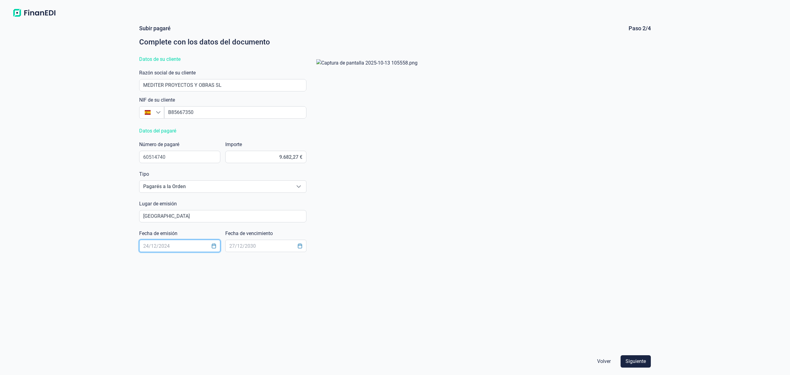
click at [164, 245] on input "text" at bounding box center [179, 246] width 81 height 12
drag, startPoint x: 214, startPoint y: 245, endPoint x: 201, endPoint y: 249, distance: 13.8
click at [213, 245] on icon "Choose Date" at bounding box center [214, 245] width 4 height 5
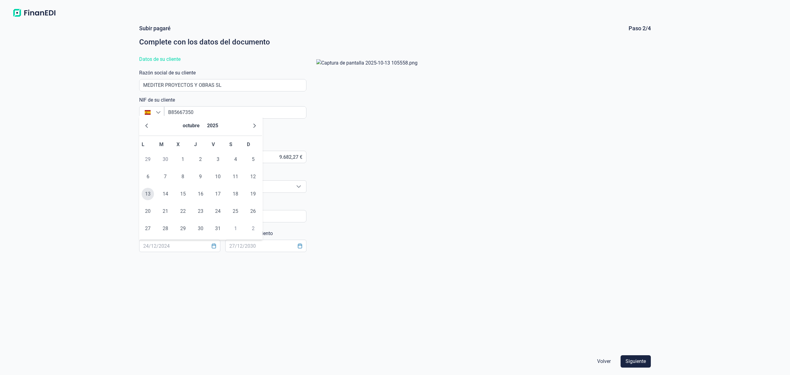
click at [145, 196] on span "13" at bounding box center [148, 194] width 12 height 12
type input "[DATE]"
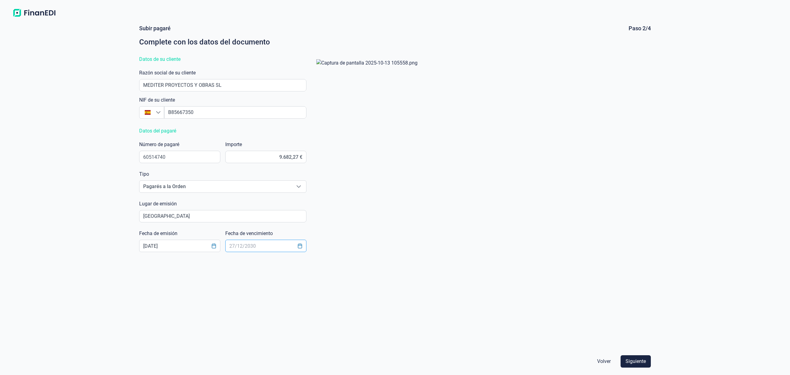
click at [242, 246] on input "text" at bounding box center [265, 246] width 81 height 12
type input "[DATE]"
click at [634, 357] on button "Siguiente" at bounding box center [636, 361] width 30 height 12
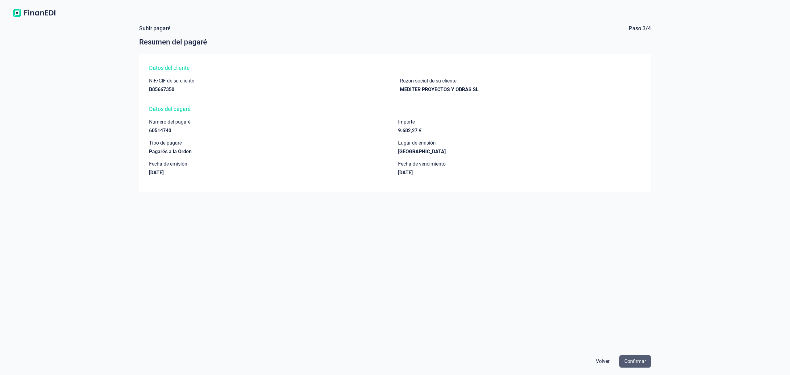
click at [638, 362] on span "Confirmar" at bounding box center [636, 361] width 22 height 7
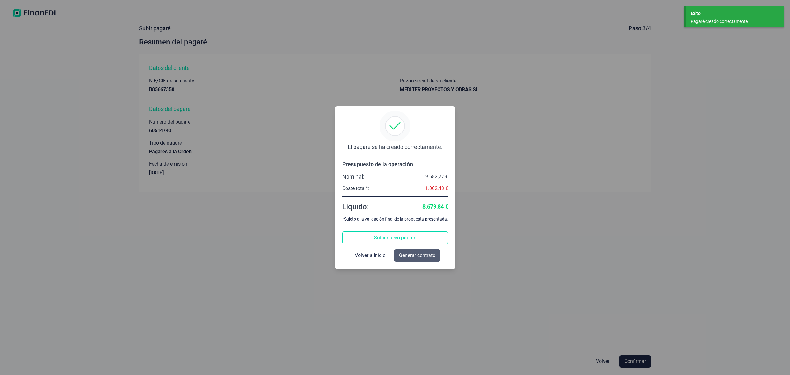
click at [413, 257] on span "Generar contrato" at bounding box center [417, 255] width 36 height 7
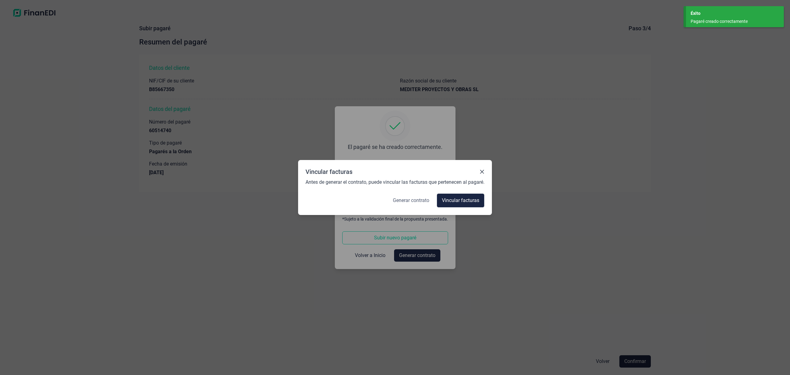
click at [403, 200] on span "Generar contrato" at bounding box center [411, 200] width 36 height 7
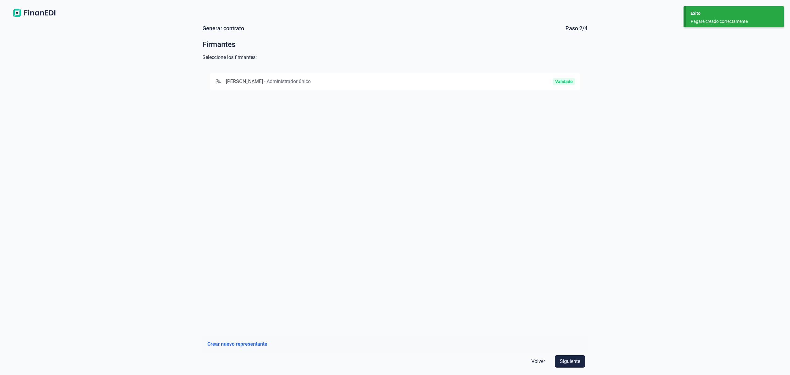
click at [536, 360] on span "Volver" at bounding box center [539, 361] width 14 height 7
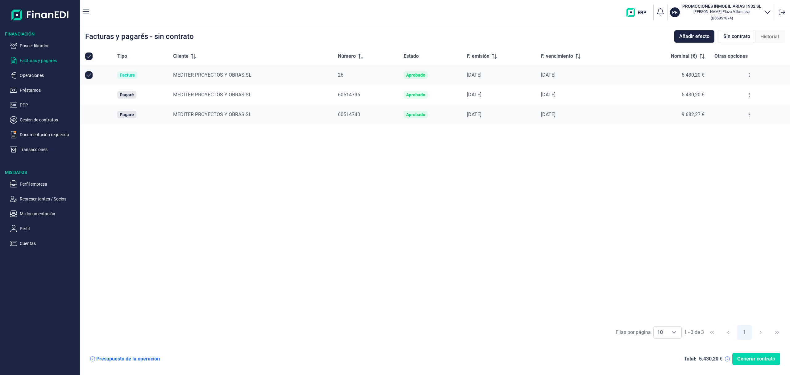
click at [88, 57] on input "All items selected" at bounding box center [88, 55] width 7 height 7
checkbox input "false"
drag, startPoint x: 89, startPoint y: 97, endPoint x: 90, endPoint y: 111, distance: 13.6
click at [89, 98] on input "Row Selected null" at bounding box center [88, 94] width 7 height 7
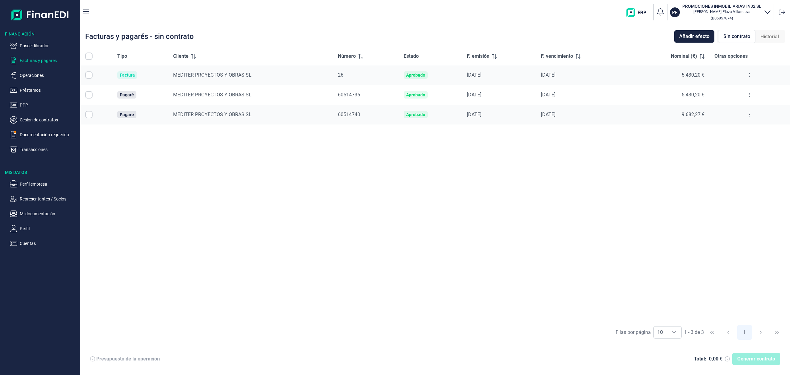
checkbox input "true"
click at [88, 114] on input "Row Selected null" at bounding box center [88, 114] width 7 height 7
checkbox input "true"
click at [754, 356] on span "Generar contrato" at bounding box center [757, 358] width 38 height 7
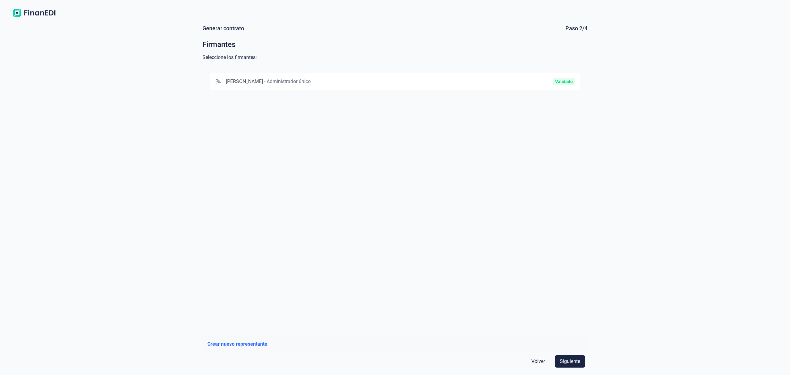
drag, startPoint x: 490, startPoint y: 80, endPoint x: 497, endPoint y: 93, distance: 14.6
click at [490, 82] on div "Validado" at bounding box center [515, 81] width 120 height 7
click at [576, 359] on span "Siguiente" at bounding box center [570, 361] width 20 height 7
click at [388, 71] on div "UNICAJA BANCO, S.A. [FINANCIAL_ID]" at bounding box center [395, 195] width 385 height 260
click at [387, 74] on button "UNICAJA BANCO, S.A. [FINANCIAL_ID]" at bounding box center [395, 81] width 371 height 17
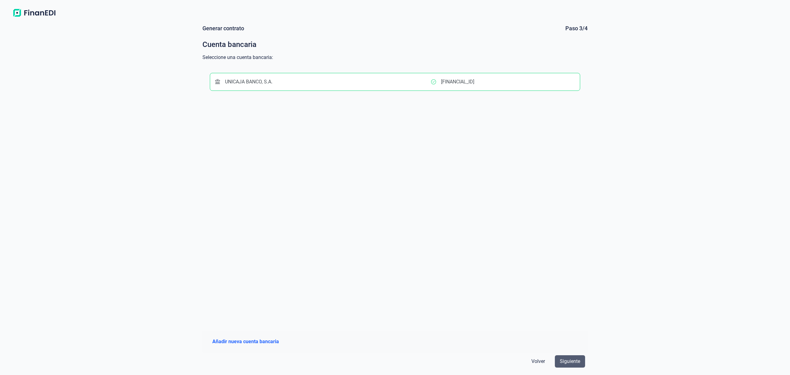
click at [577, 357] on button "Siguiente" at bounding box center [570, 361] width 30 height 12
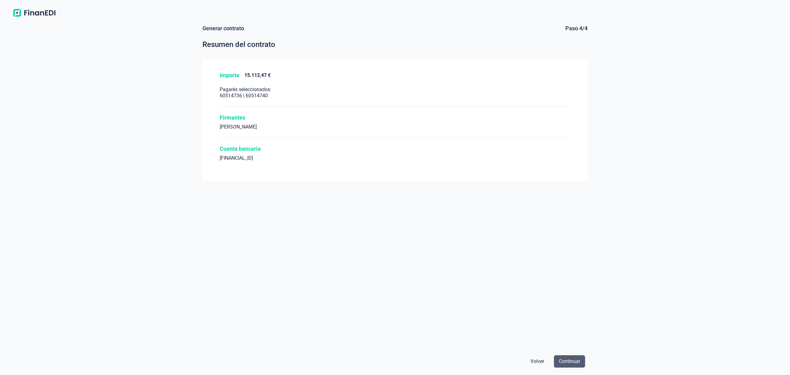
click at [576, 356] on button "Continuar" at bounding box center [569, 361] width 31 height 12
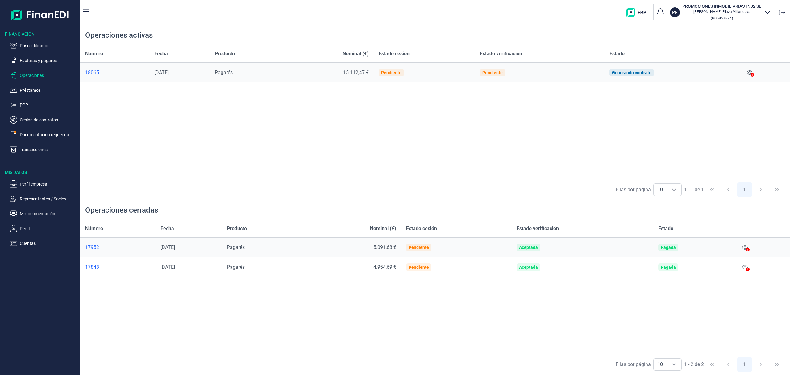
click at [750, 246] on div at bounding box center [748, 249] width 4 height 7
click at [27, 74] on p "Operaciones" at bounding box center [49, 75] width 58 height 7
click at [26, 60] on p "Facturas y pagarés" at bounding box center [49, 60] width 58 height 7
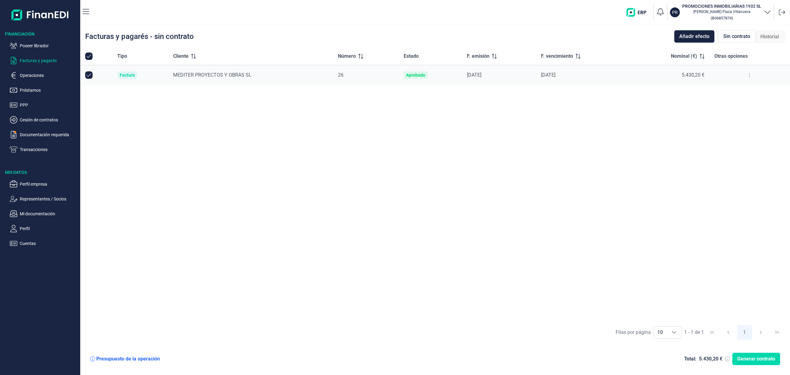
checkbox input "true"
click at [31, 75] on p "Operaciones" at bounding box center [49, 75] width 58 height 7
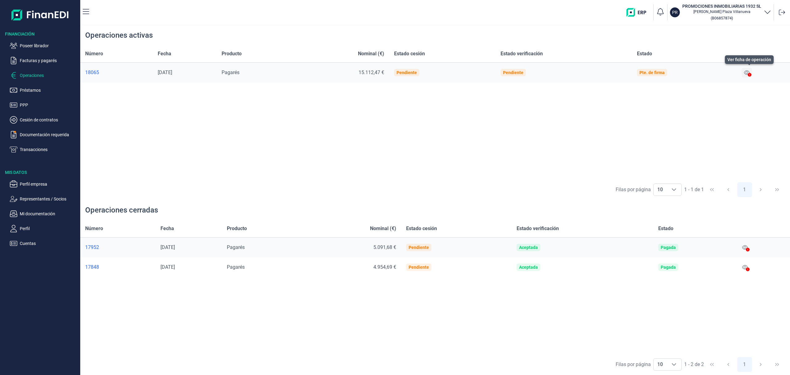
click at [747, 72] on icon at bounding box center [747, 72] width 6 height 5
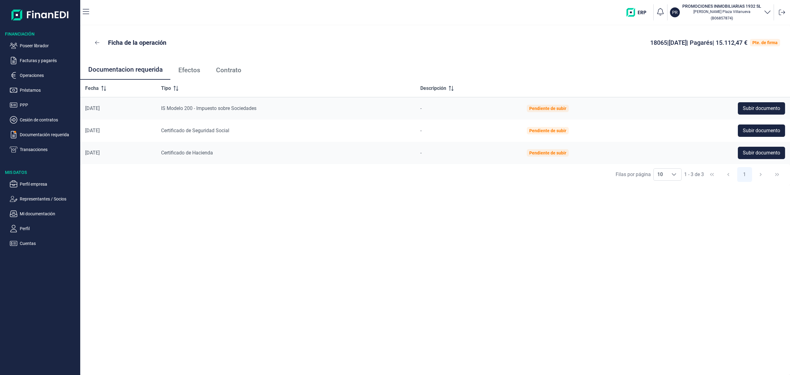
click at [185, 69] on span "Efectos" at bounding box center [189, 70] width 22 height 6
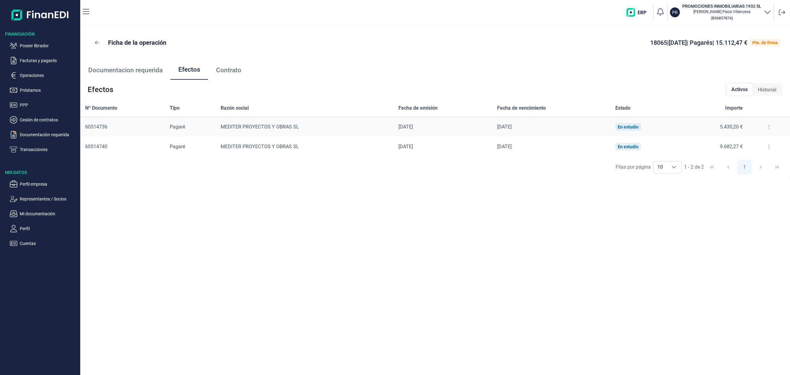
click at [769, 126] on icon at bounding box center [769, 126] width 1 height 5
click at [747, 142] on span "Detalles efecto" at bounding box center [749, 142] width 28 height 6
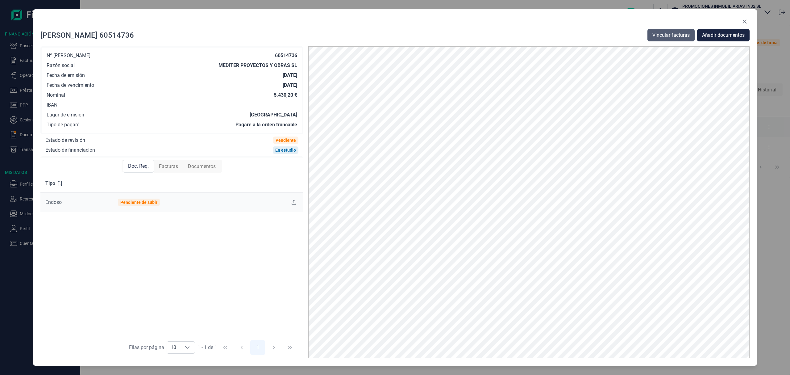
click at [669, 35] on span "Vincular facturas" at bounding box center [671, 34] width 37 height 7
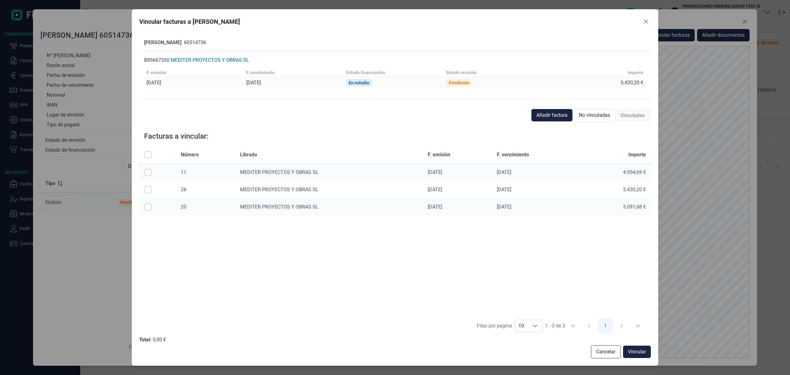
click at [147, 188] on input "Row Selected null" at bounding box center [147, 189] width 7 height 7
checkbox input "true"
click at [640, 350] on span "Vincular" at bounding box center [637, 351] width 18 height 7
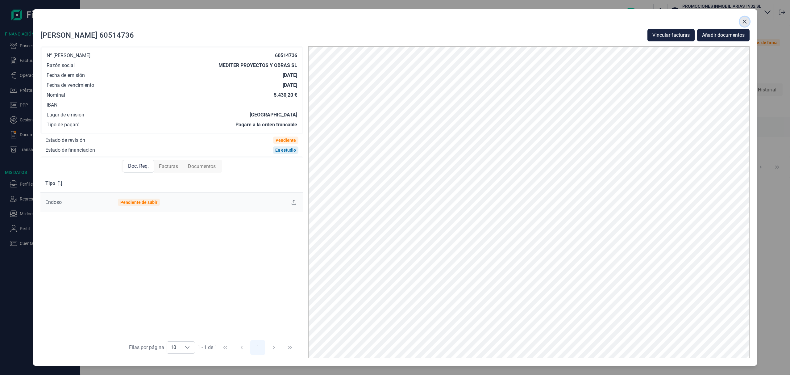
click at [744, 21] on icon "Close" at bounding box center [745, 21] width 5 height 5
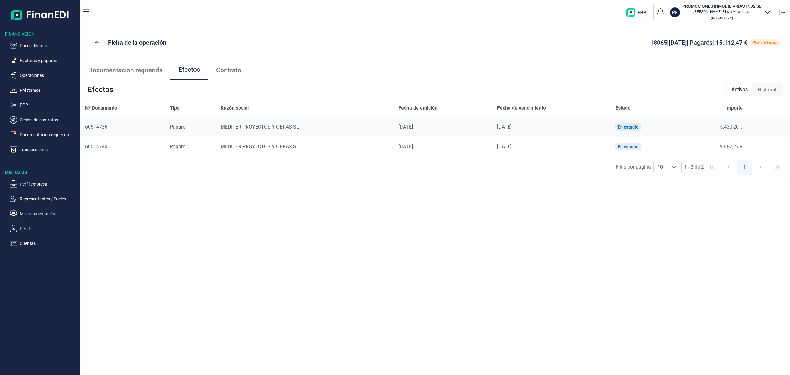
click at [765, 145] on button at bounding box center [769, 147] width 11 height 10
click at [752, 161] on span "Detalles efecto" at bounding box center [749, 162] width 28 height 6
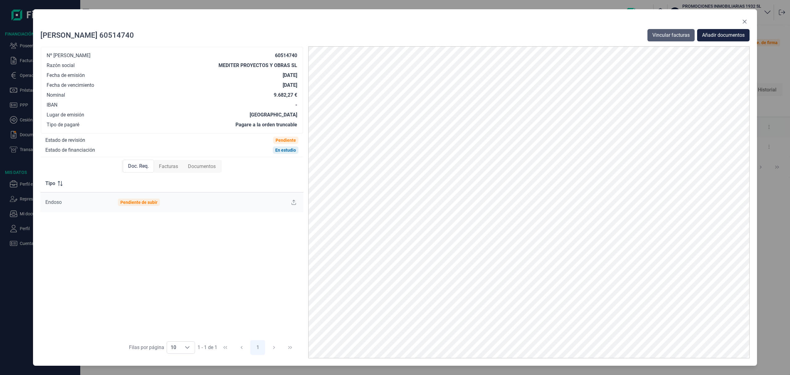
click at [672, 31] on span "Vincular facturas" at bounding box center [671, 34] width 37 height 7
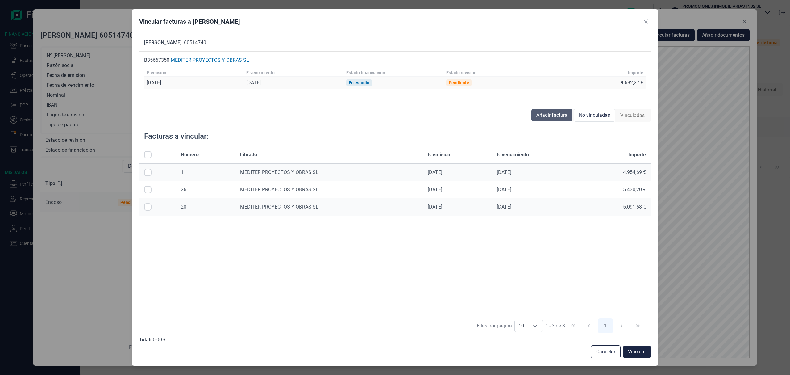
click at [566, 112] on span "Añadir factura" at bounding box center [552, 114] width 31 height 7
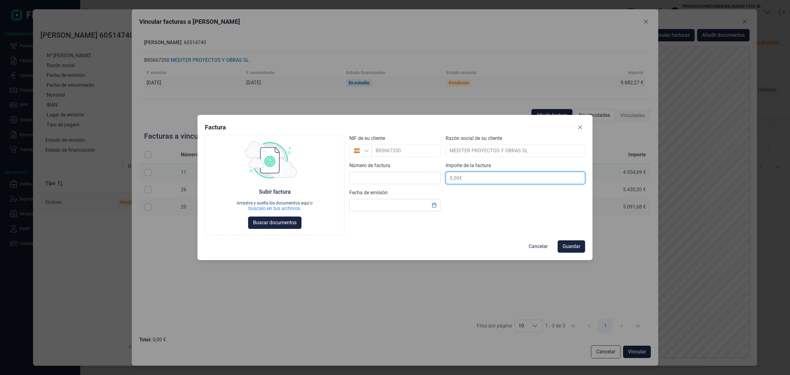
click at [476, 178] on input "text" at bounding box center [516, 178] width 140 height 12
type input "10.682,27 €"
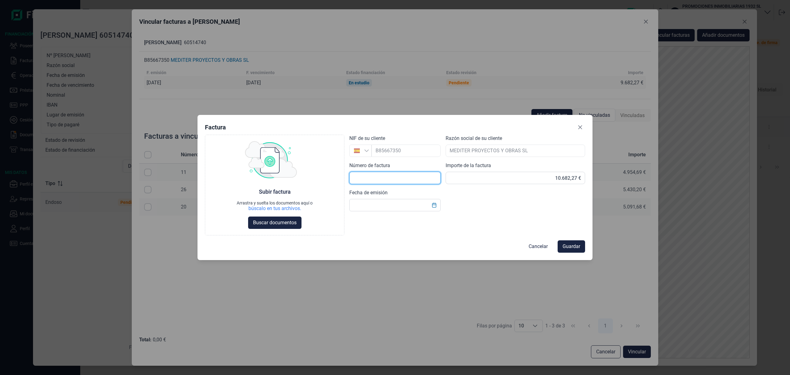
click at [384, 175] on input "text" at bounding box center [395, 178] width 91 height 12
type input "25"
drag, startPoint x: 431, startPoint y: 203, endPoint x: 429, endPoint y: 205, distance: 3.5
click at [431, 204] on button "Choose Date" at bounding box center [435, 204] width 12 height 11
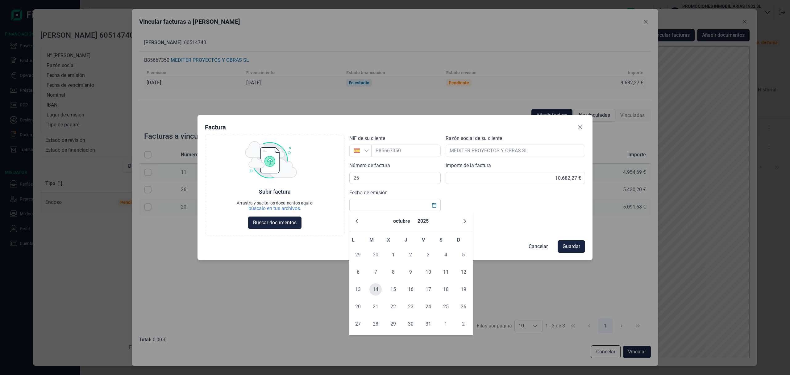
click at [375, 291] on span "14" at bounding box center [376, 289] width 12 height 12
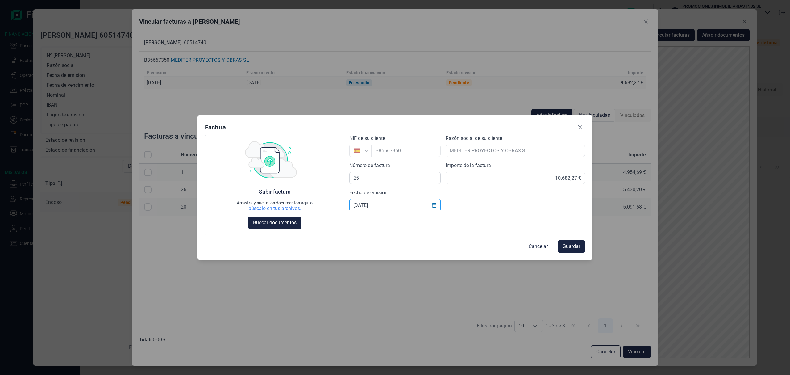
drag, startPoint x: 356, startPoint y: 204, endPoint x: 362, endPoint y: 208, distance: 7.2
click at [356, 204] on input "[DATE]" at bounding box center [395, 205] width 91 height 12
click at [435, 206] on icon "Choose Date" at bounding box center [434, 205] width 5 height 5
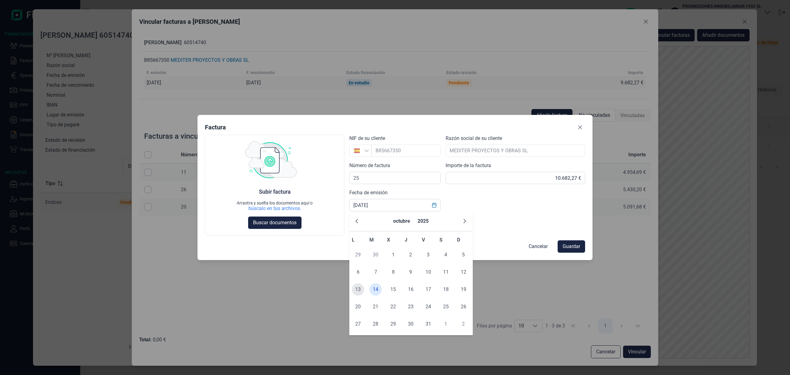
click at [358, 290] on span "13" at bounding box center [358, 289] width 12 height 12
type input "[DATE]"
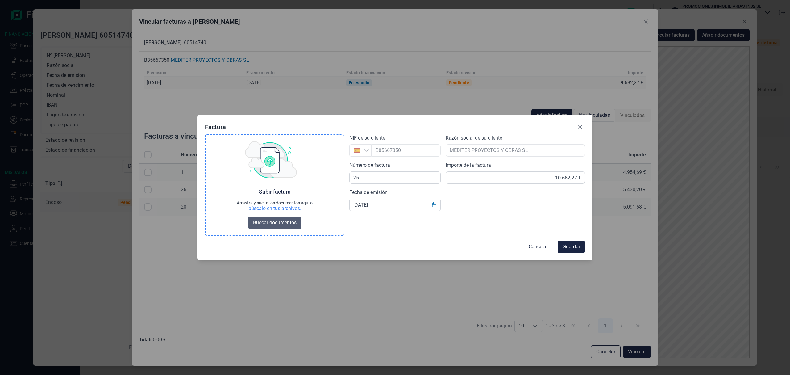
click at [277, 224] on span "Buscar documentos" at bounding box center [275, 222] width 44 height 7
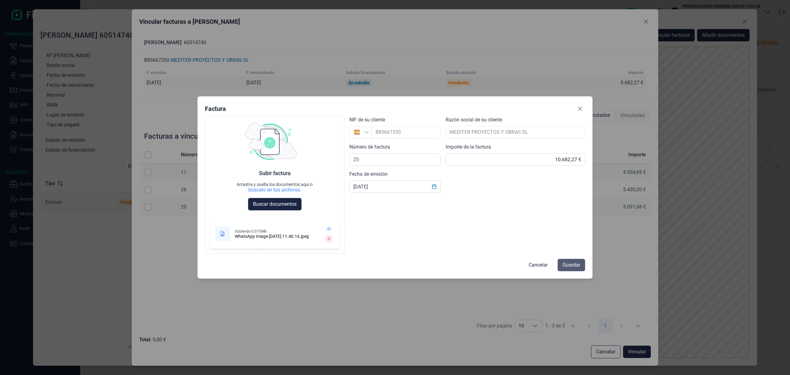
click at [571, 262] on span "Guardar" at bounding box center [572, 264] width 18 height 7
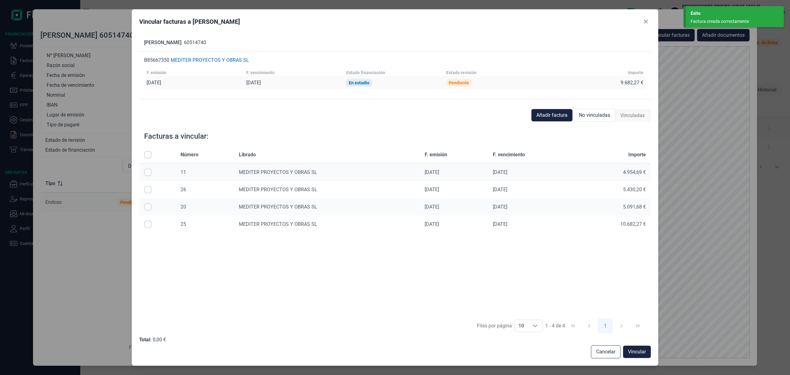
drag, startPoint x: 145, startPoint y: 227, endPoint x: 168, endPoint y: 236, distance: 24.7
click at [145, 227] on input "Row Selected null" at bounding box center [147, 223] width 7 height 7
checkbox input "true"
click at [641, 352] on span "Vincular" at bounding box center [637, 351] width 18 height 7
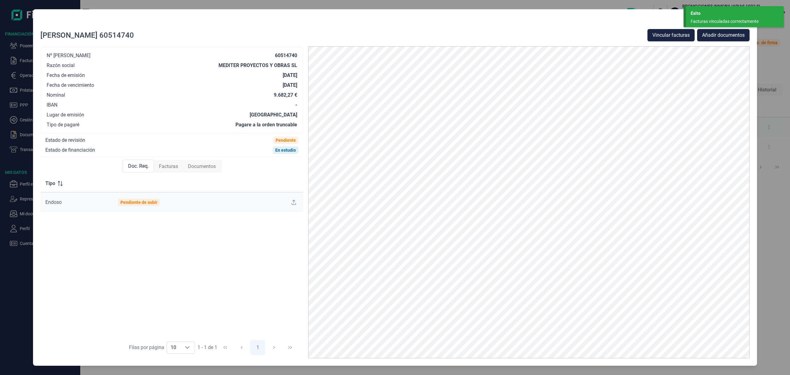
click at [736, 21] on div "Facturas vinculadas correctamente" at bounding box center [733, 21] width 84 height 6
click at [744, 19] on icon "Close" at bounding box center [745, 21] width 5 height 5
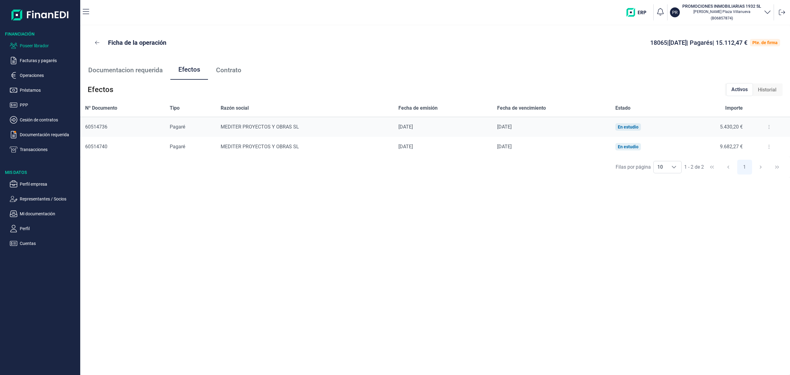
click at [36, 43] on p "Poseer librador" at bounding box center [49, 45] width 58 height 7
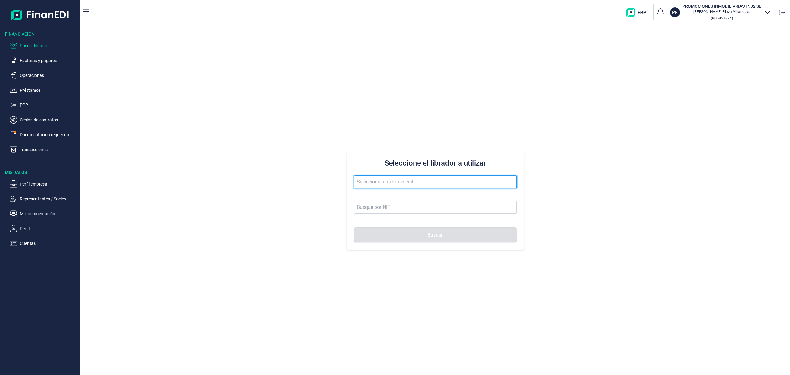
click at [367, 179] on input "text" at bounding box center [435, 181] width 163 height 13
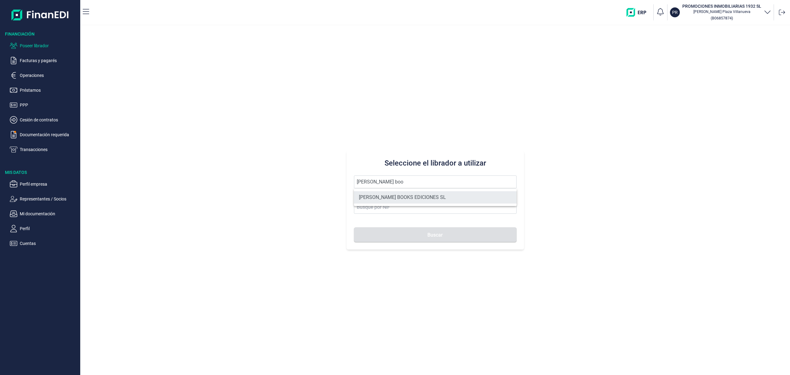
click at [396, 196] on li "[PERSON_NAME] BOOKS EDICIONES SL" at bounding box center [435, 197] width 163 height 12
type input "[PERSON_NAME] BOOKS EDICIONES SL"
type input "B96170998"
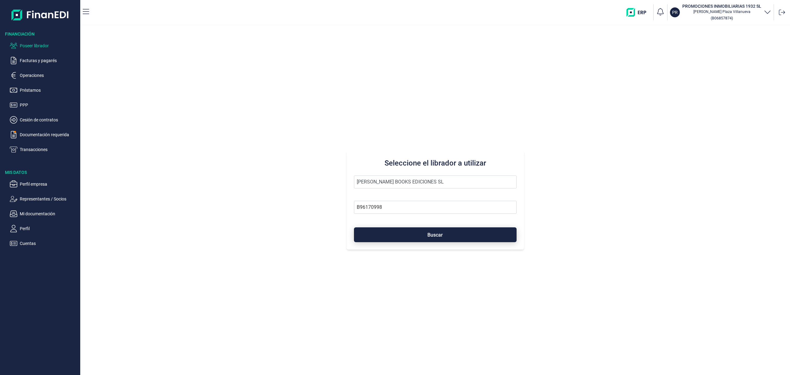
click at [400, 233] on button "Buscar" at bounding box center [435, 234] width 163 height 15
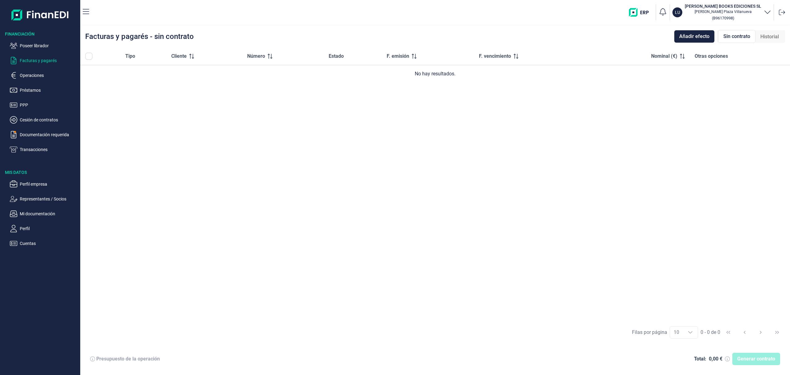
click at [43, 41] on ul "Poseer librador Facturas y pagarés Operaciones Préstamos PPP Cesión de contrato…" at bounding box center [40, 95] width 80 height 116
click at [44, 43] on p "Poseer librador" at bounding box center [49, 45] width 58 height 7
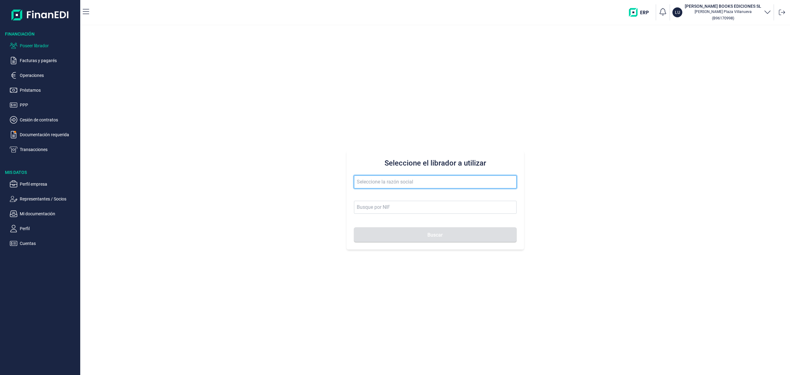
click at [415, 178] on input "text" at bounding box center [435, 181] width 163 height 13
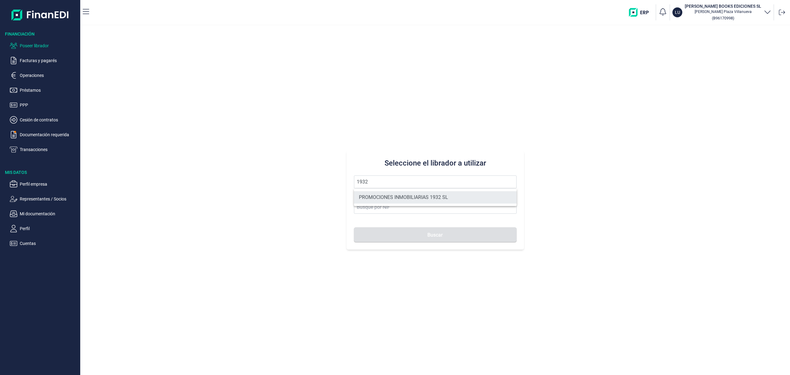
click at [409, 198] on li "PROMOCIONES INMOBILIARIAS 1932 SL" at bounding box center [435, 197] width 163 height 12
type input "PROMOCIONES INMOBILIARIAS 1932 SL"
type input "B06857874"
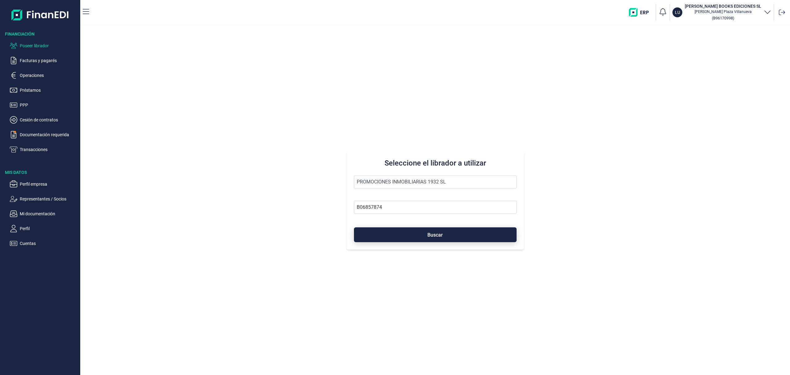
click at [417, 232] on button "Buscar" at bounding box center [435, 234] width 163 height 15
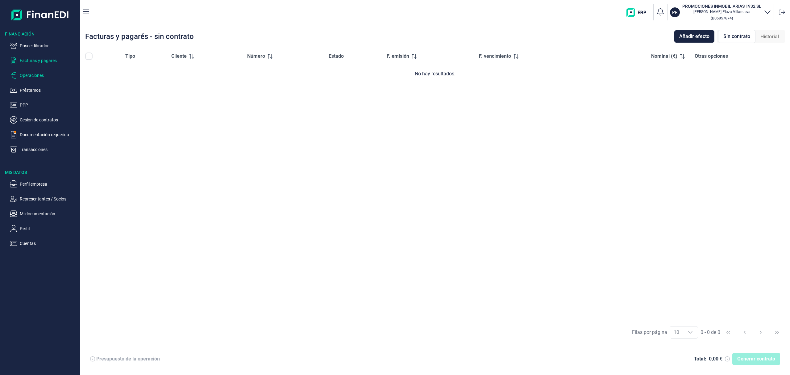
click at [27, 78] on p "Operaciones" at bounding box center [49, 75] width 58 height 7
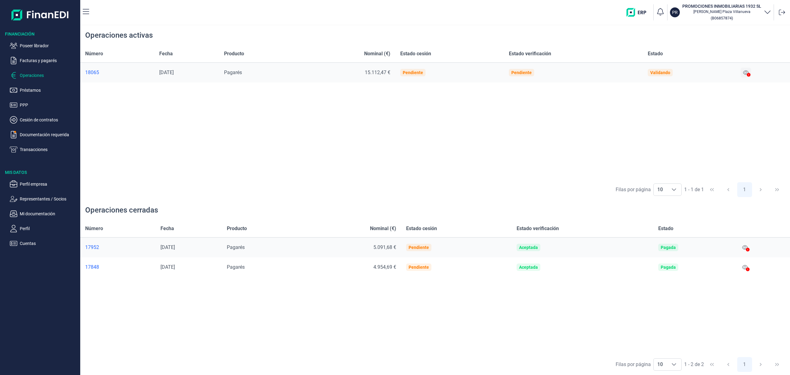
click at [747, 72] on icon at bounding box center [747, 72] width 6 height 5
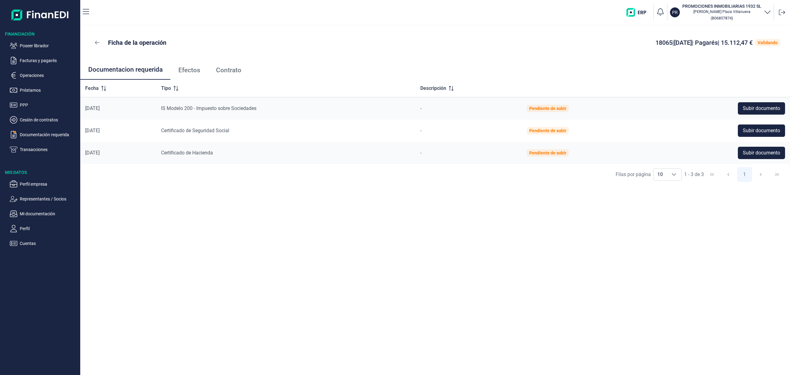
click at [192, 67] on span "Efectos" at bounding box center [189, 70] width 22 height 6
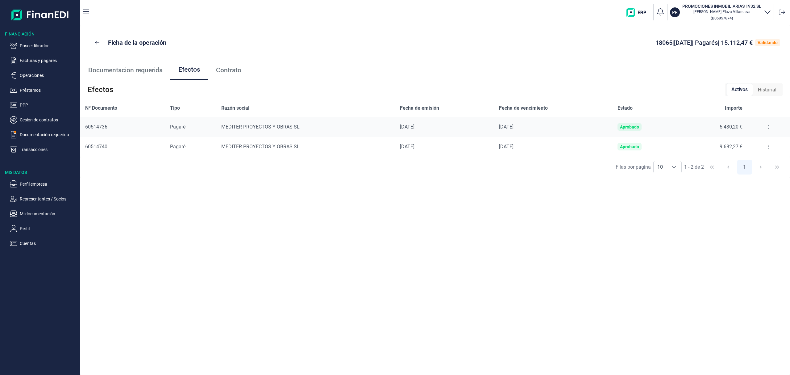
click at [766, 130] on button at bounding box center [769, 127] width 11 height 10
click at [757, 141] on span "Detalles efecto" at bounding box center [749, 142] width 28 height 6
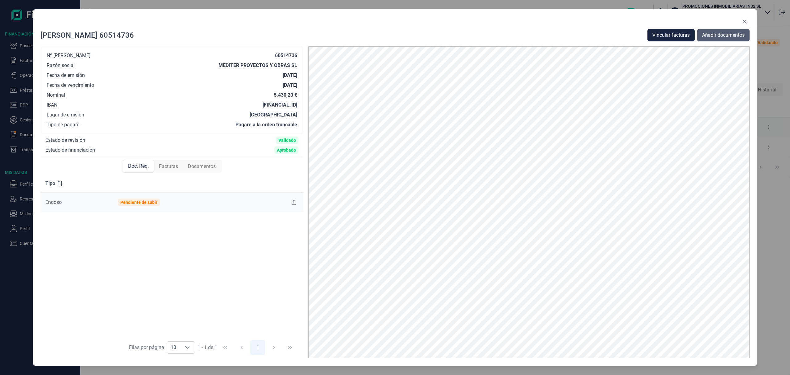
click at [726, 32] on span "Añadir documentos" at bounding box center [723, 34] width 43 height 7
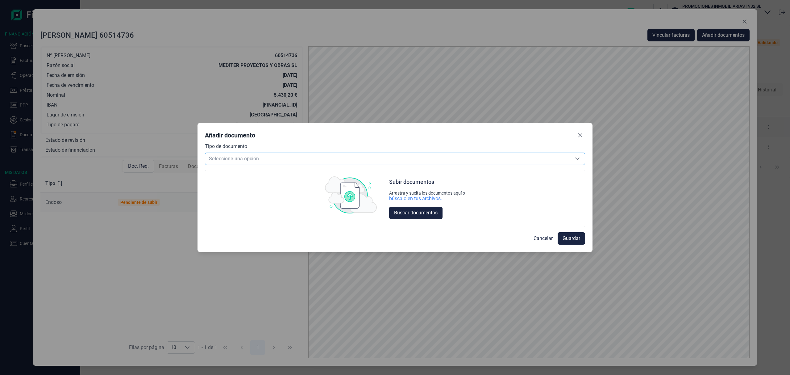
click at [229, 159] on span "Seleccione una opción" at bounding box center [387, 159] width 365 height 12
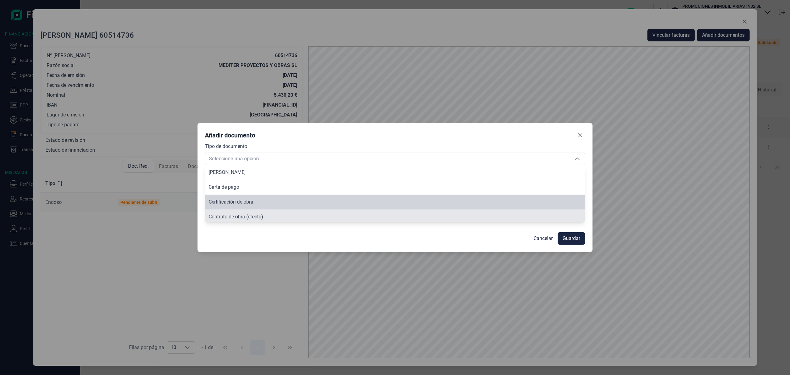
scroll to position [2, 0]
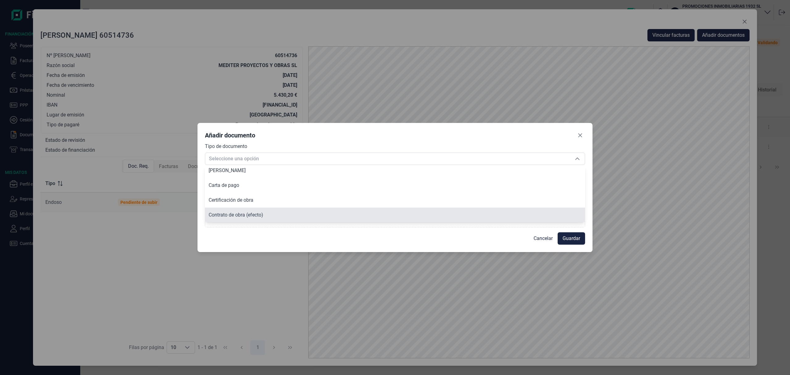
click at [258, 214] on span "Contrato de obra (efecto)" at bounding box center [236, 215] width 55 height 6
type input "Contrato de obra (efecto)"
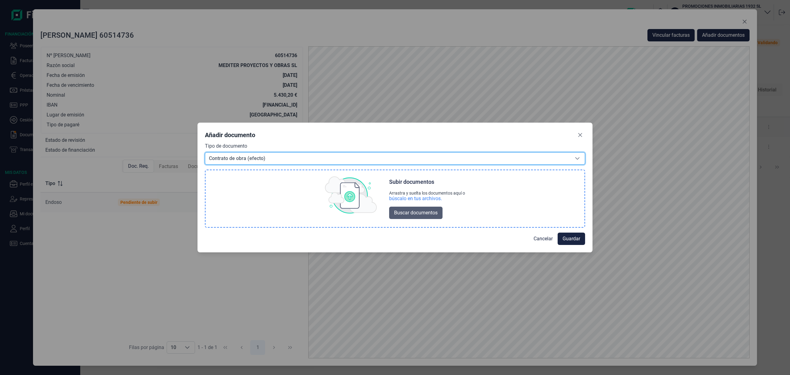
click at [427, 210] on span "Buscar documentos" at bounding box center [416, 212] width 44 height 7
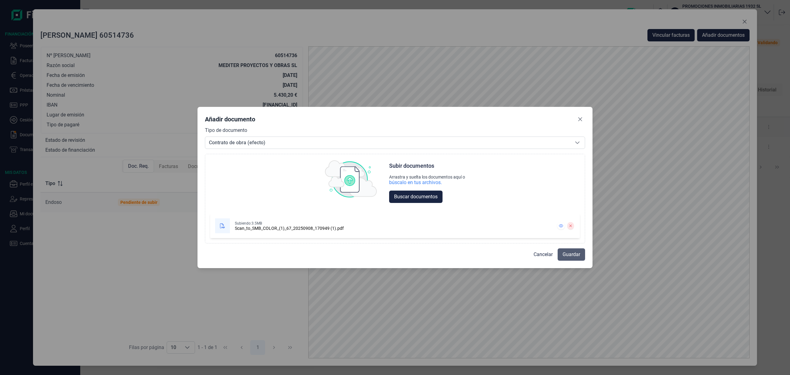
click at [576, 256] on span "Guardar" at bounding box center [572, 254] width 18 height 7
